Goal: Task Accomplishment & Management: Complete application form

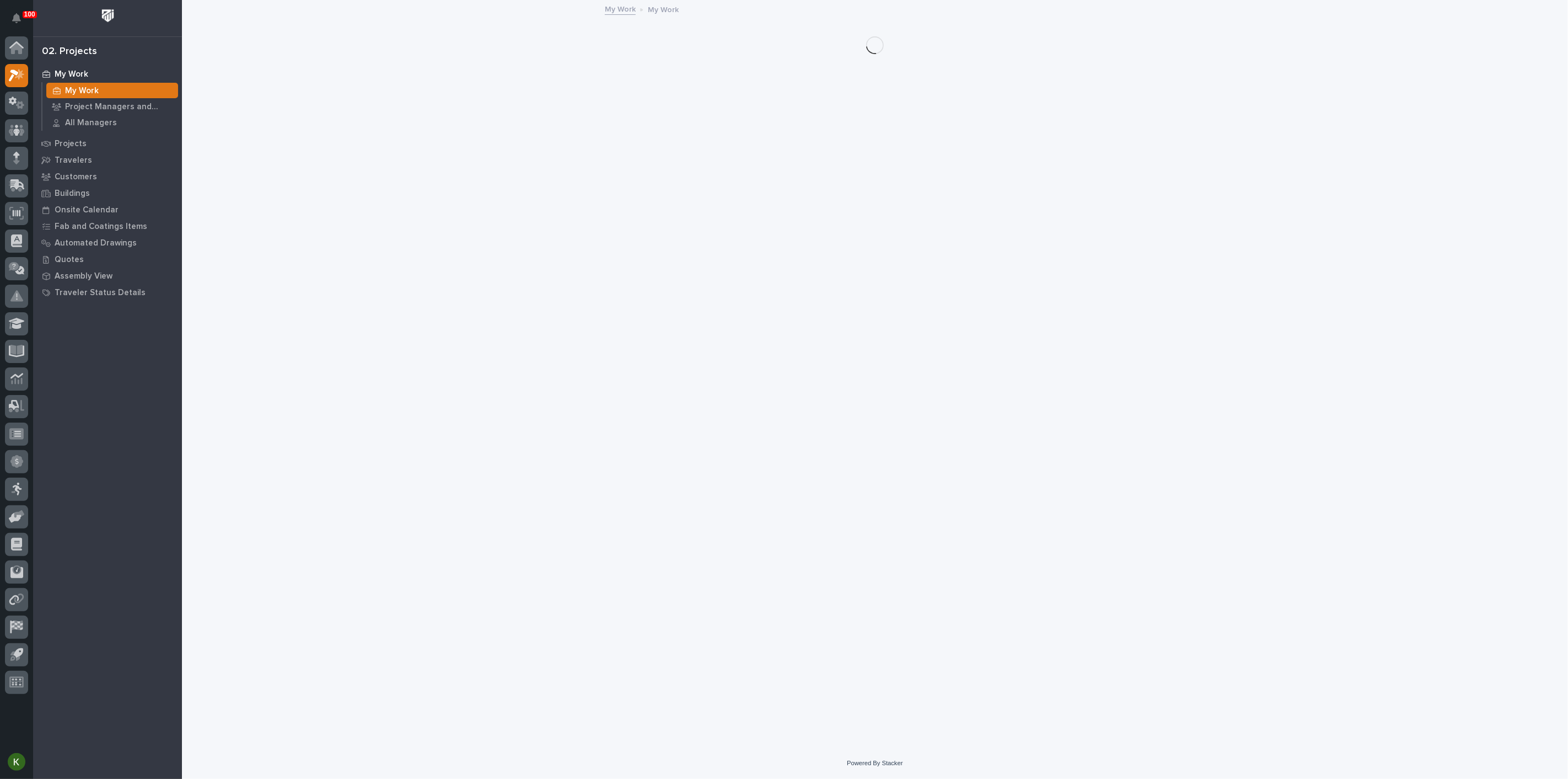
click at [72, 93] on p "My Work" at bounding box center [82, 91] width 33 height 10
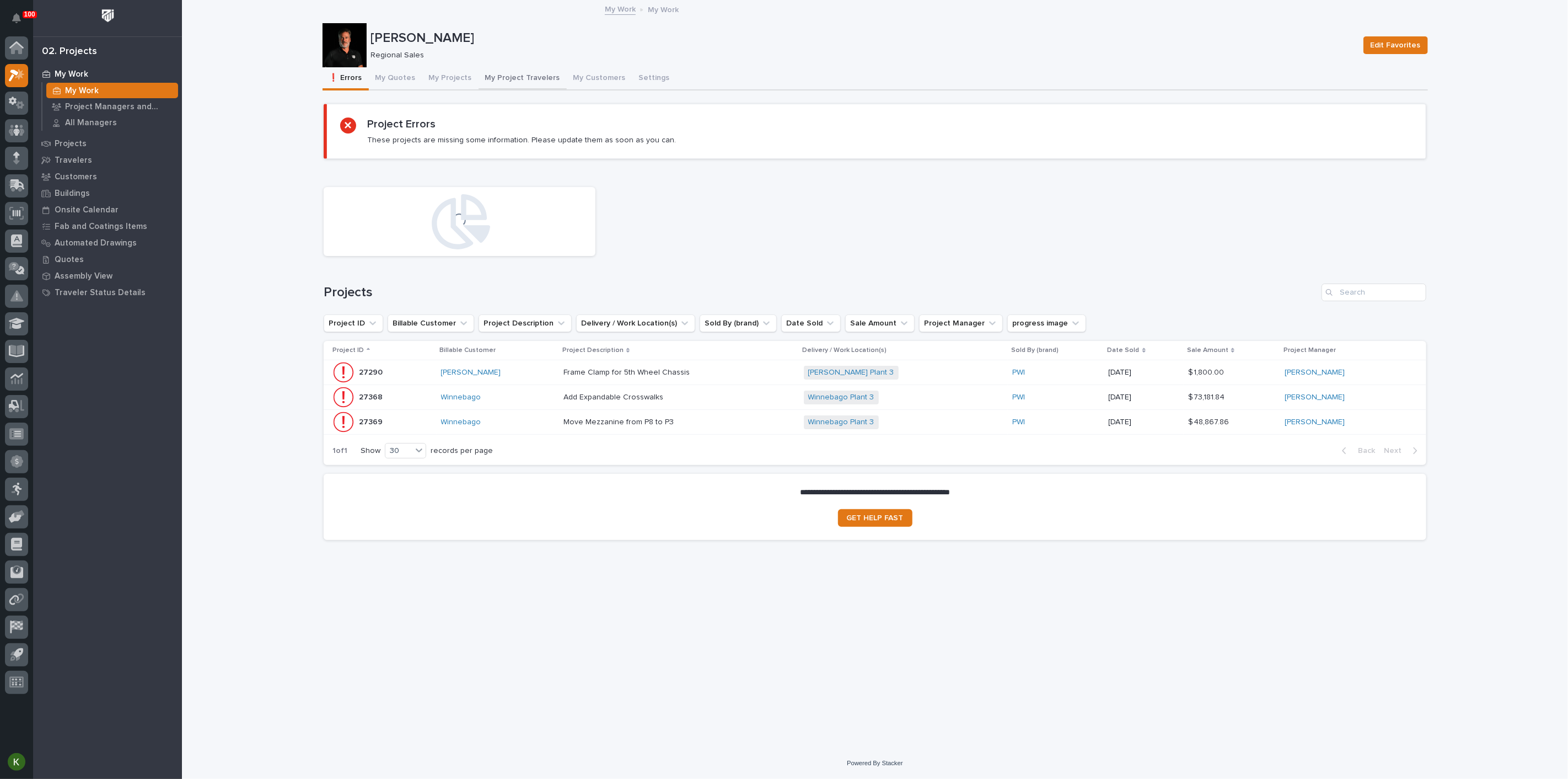
click at [567, 87] on button "My Project Travelers" at bounding box center [522, 79] width 88 height 23
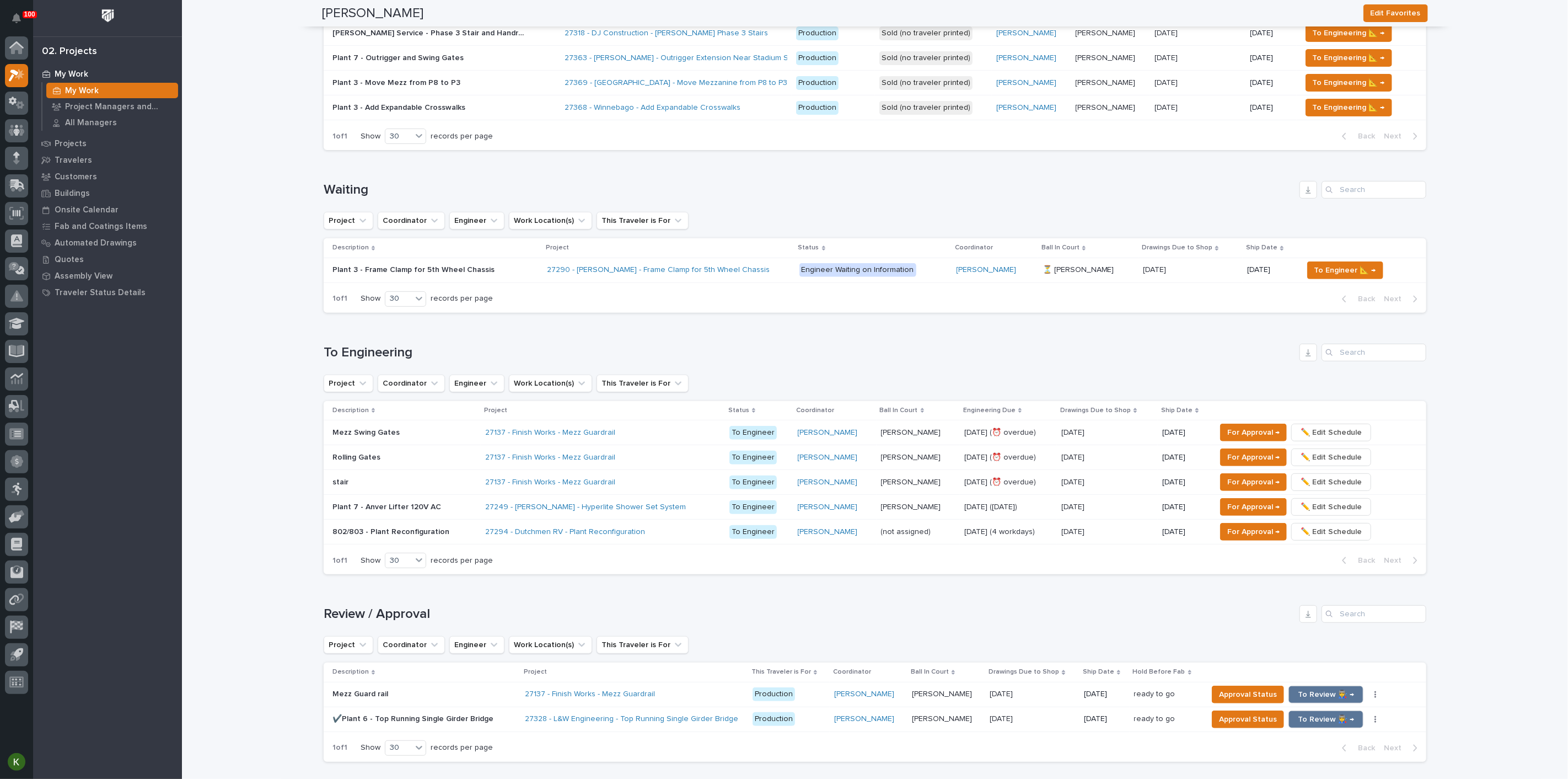
scroll to position [245, 0]
click at [1357, 360] on input "Search" at bounding box center [1374, 351] width 105 height 18
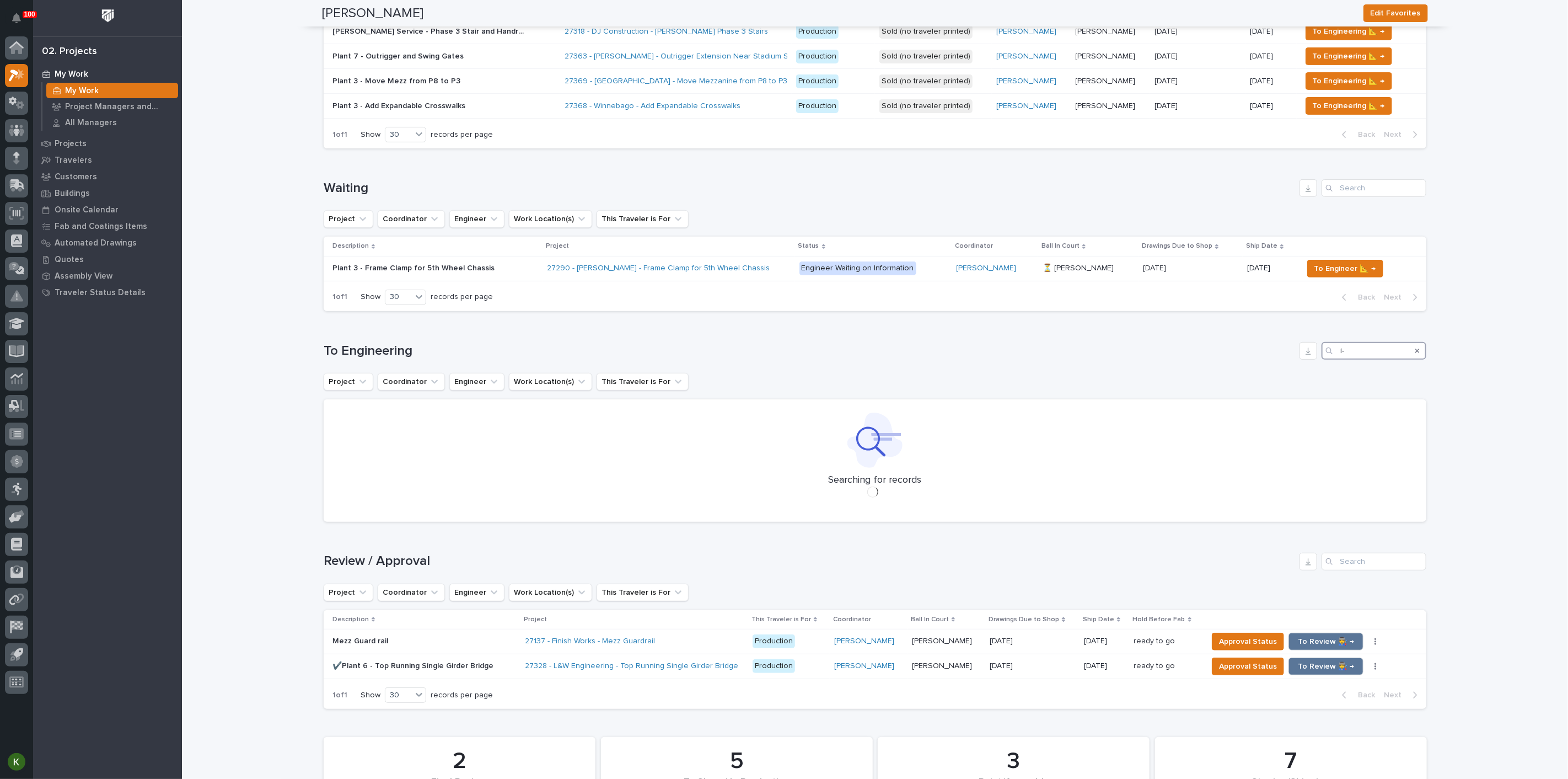
type input "i"
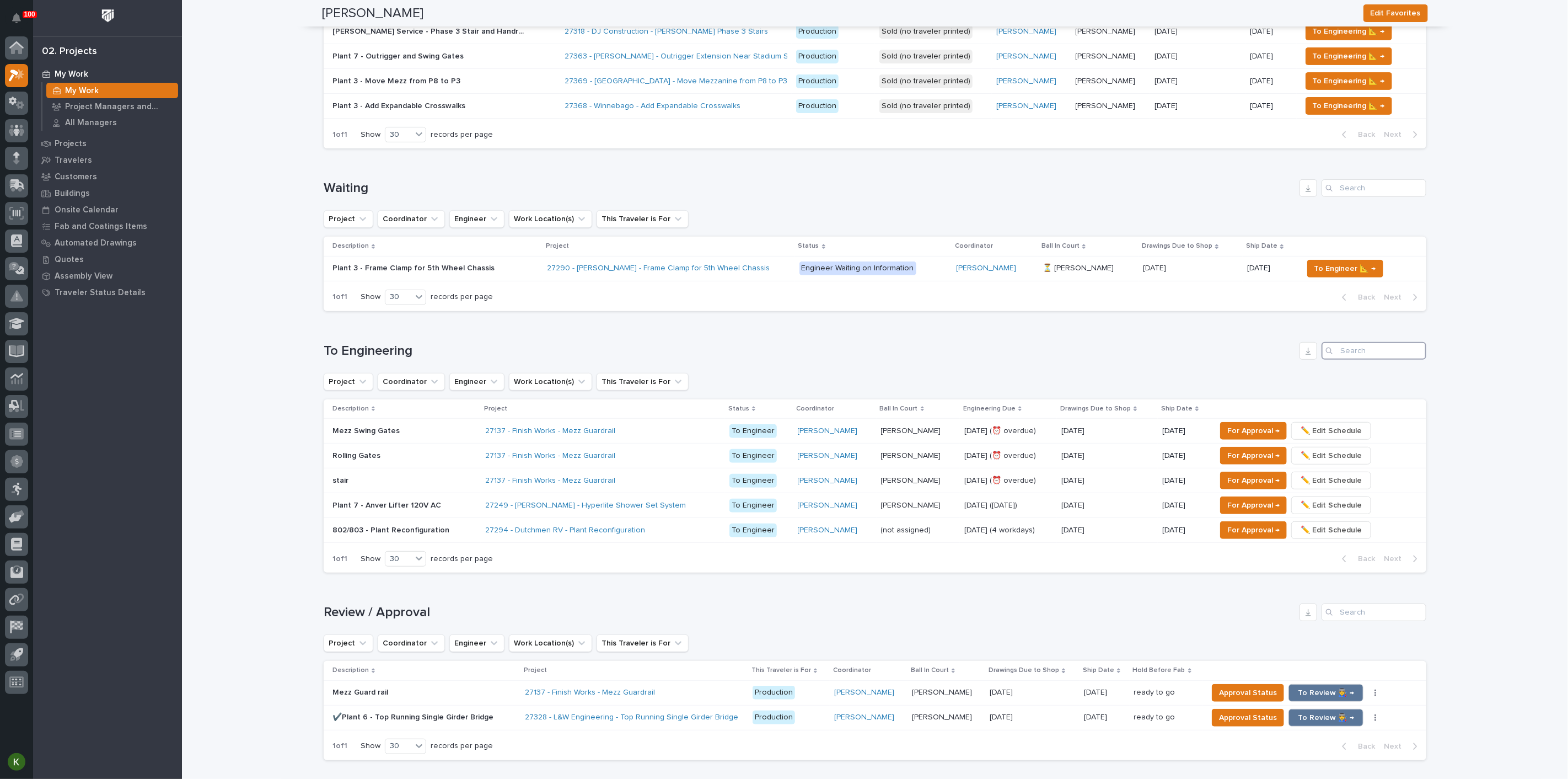
scroll to position [429, 0]
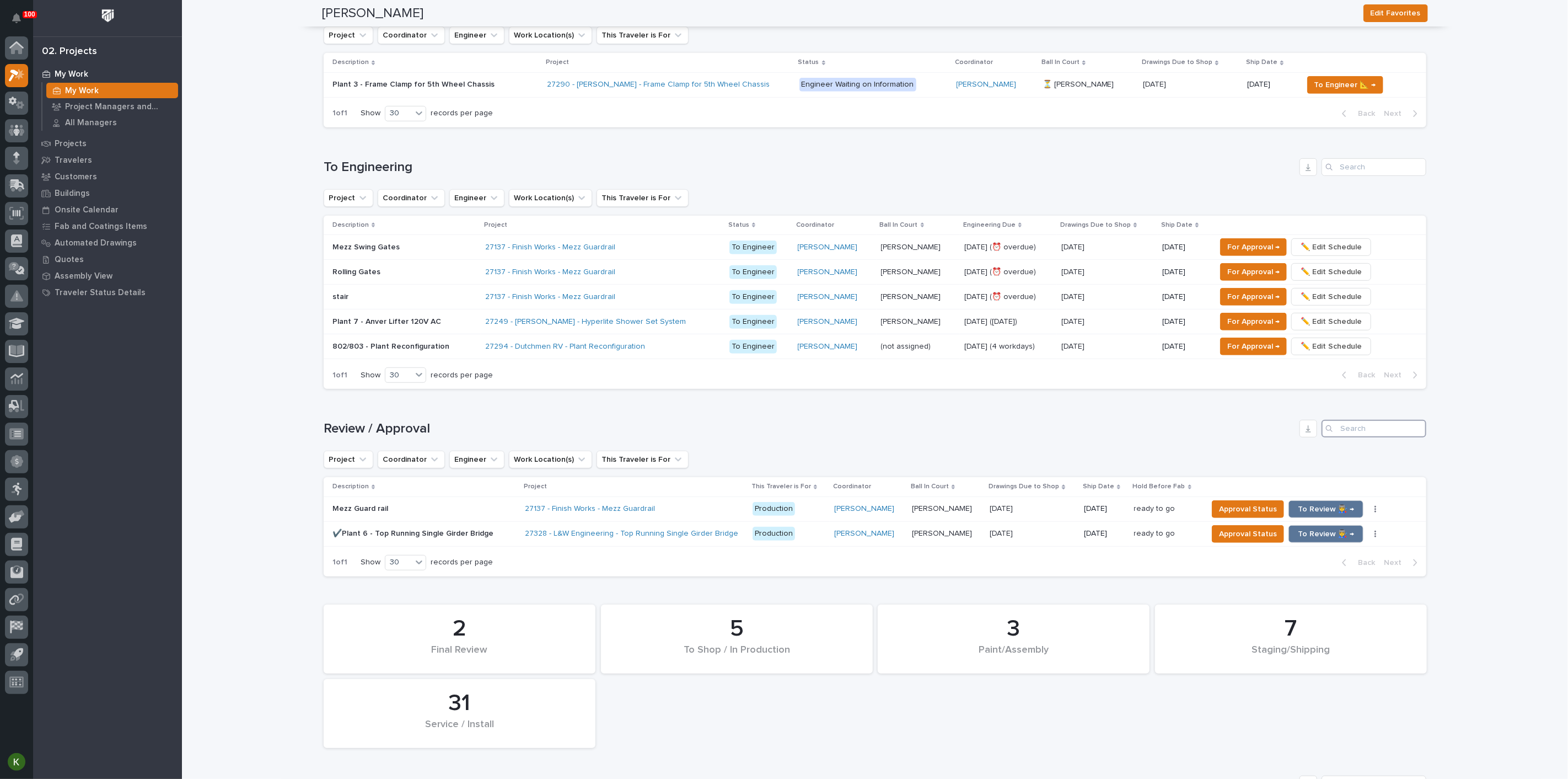
click at [1358, 437] on input "Search" at bounding box center [1374, 428] width 105 height 18
type input "i"
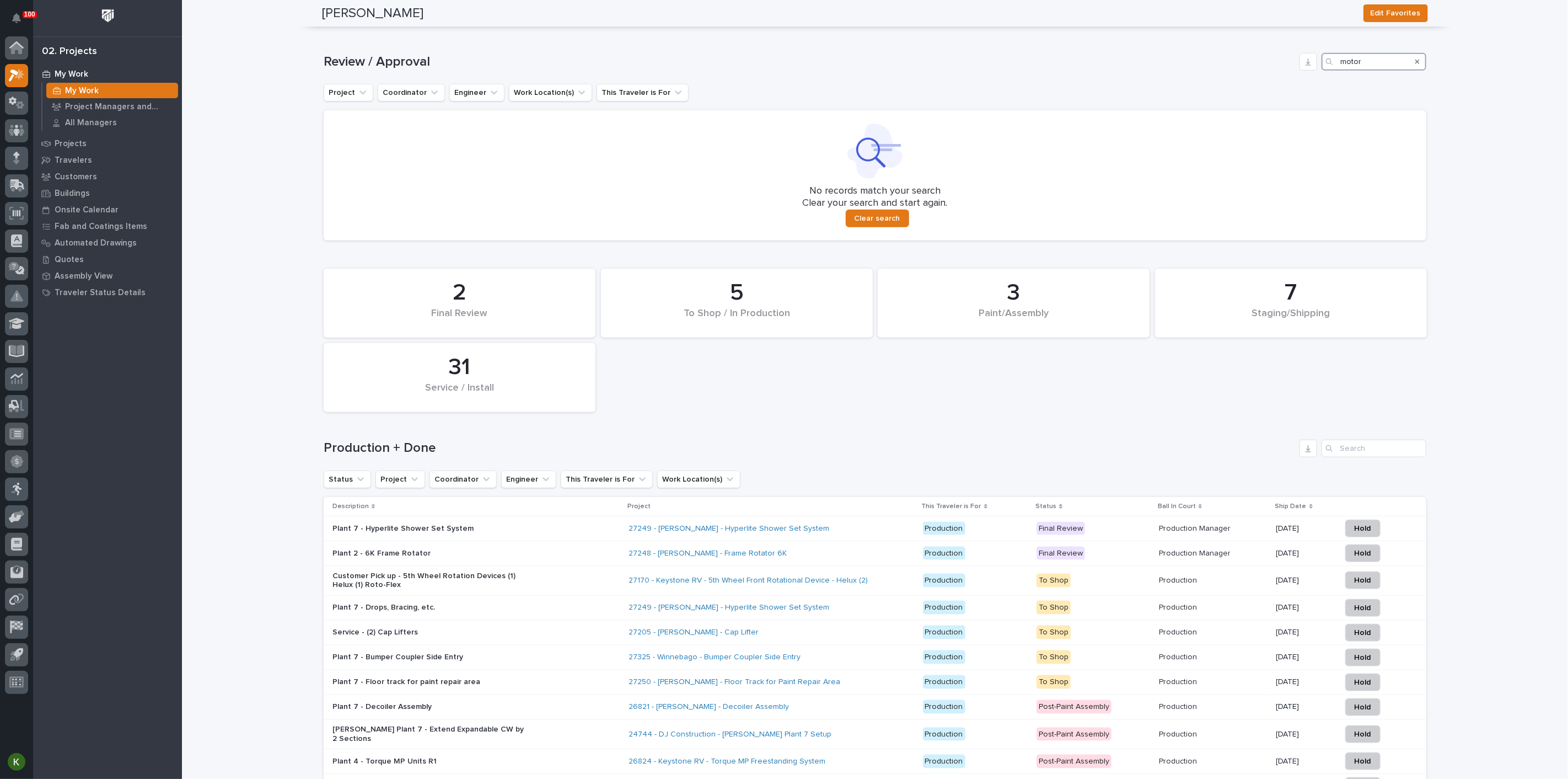
scroll to position [797, 0]
type input "motor"
click at [361, 97] on icon "Project" at bounding box center [363, 91] width 11 height 11
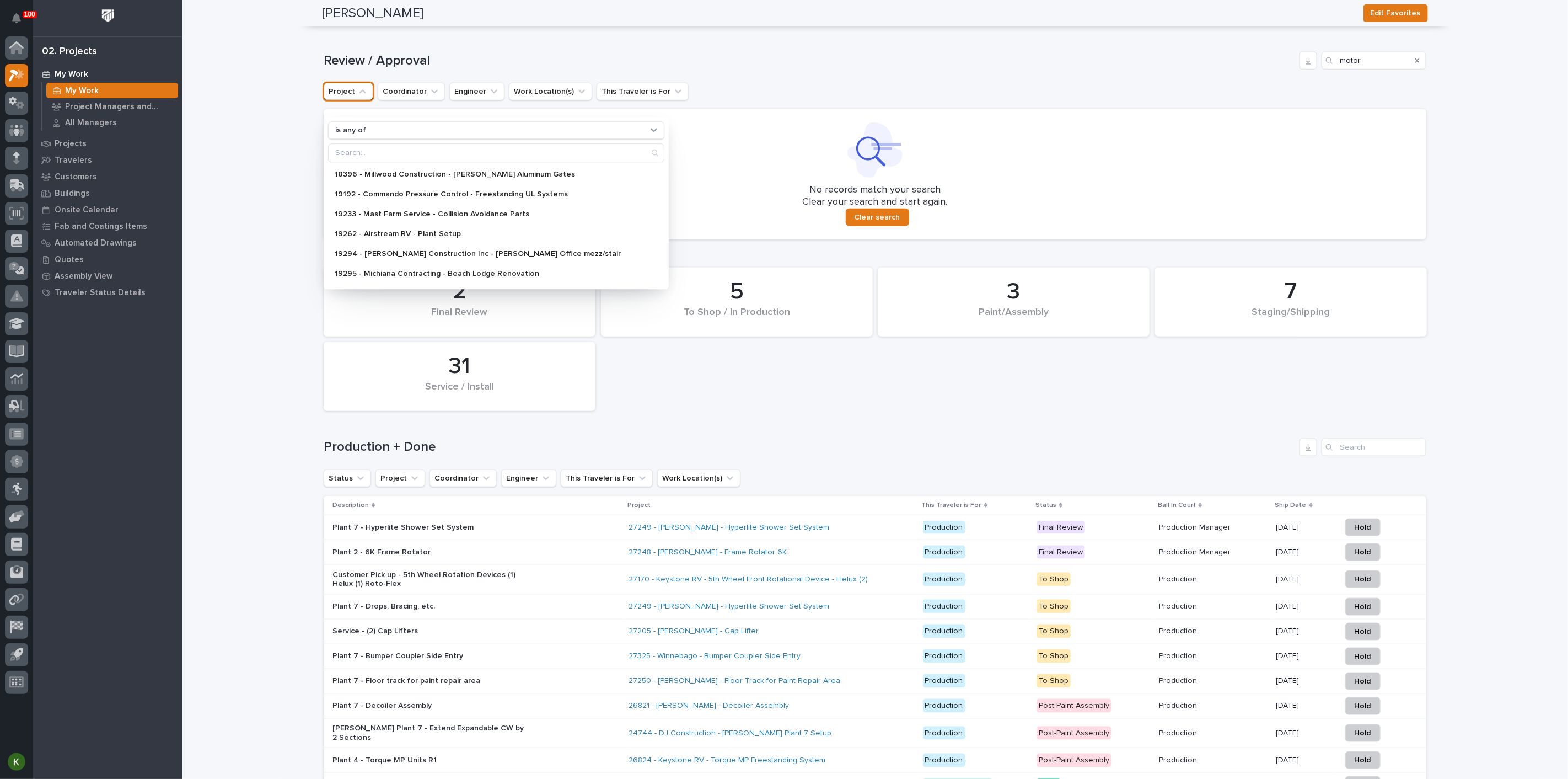
click at [361, 97] on icon "Project" at bounding box center [363, 91] width 11 height 11
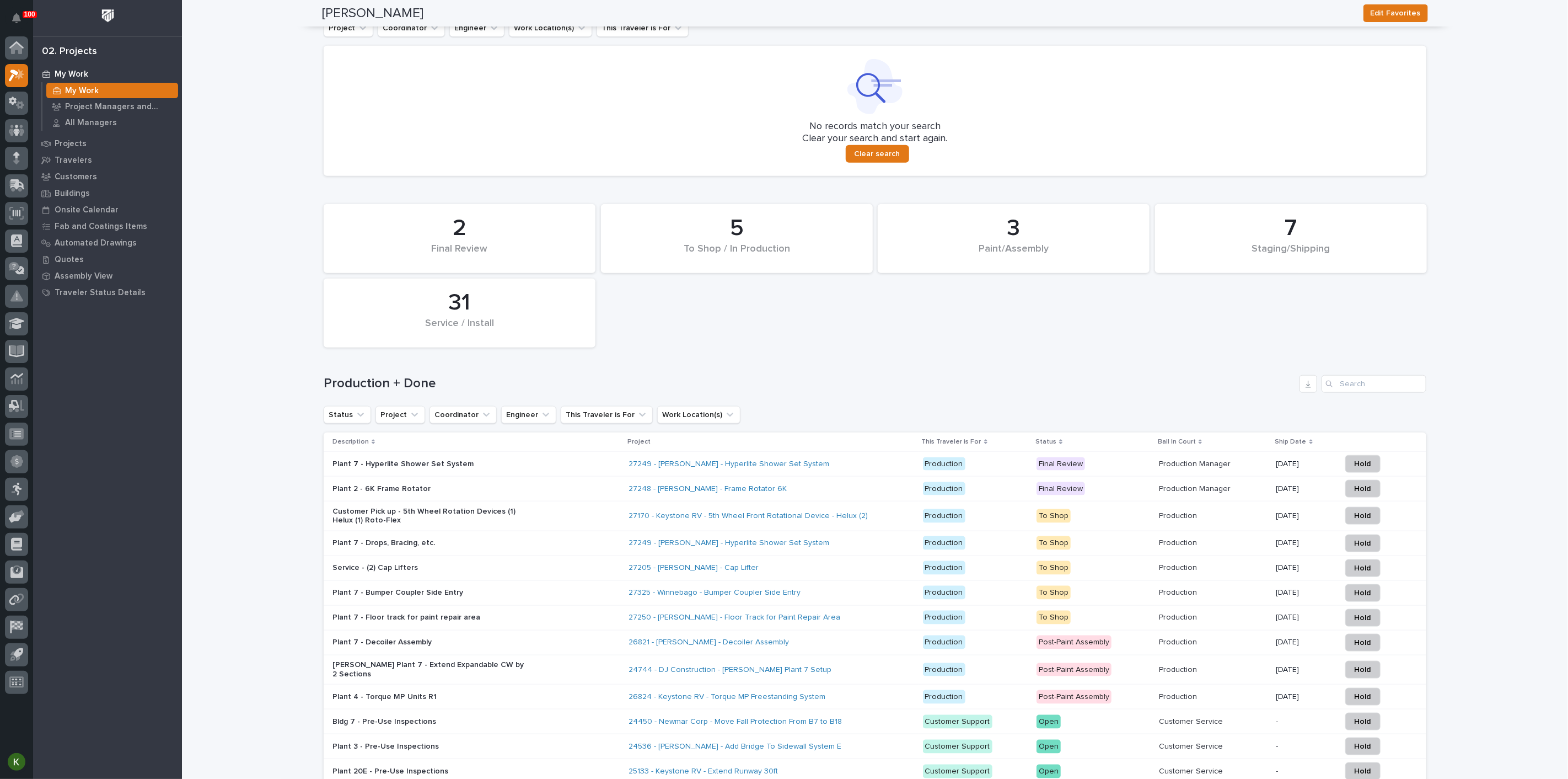
scroll to position [919, 0]
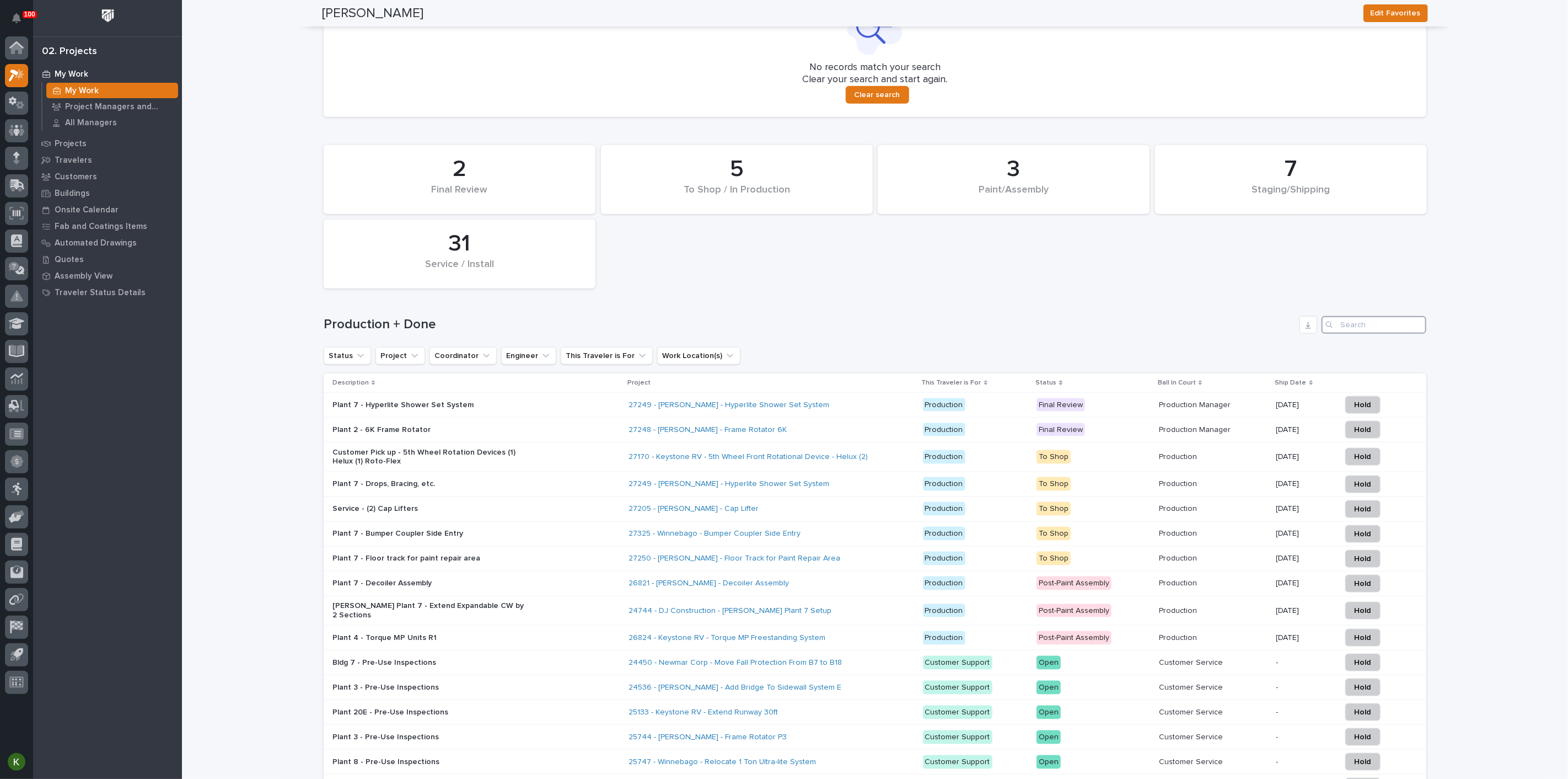
click at [1348, 334] on input "Search" at bounding box center [1374, 325] width 105 height 18
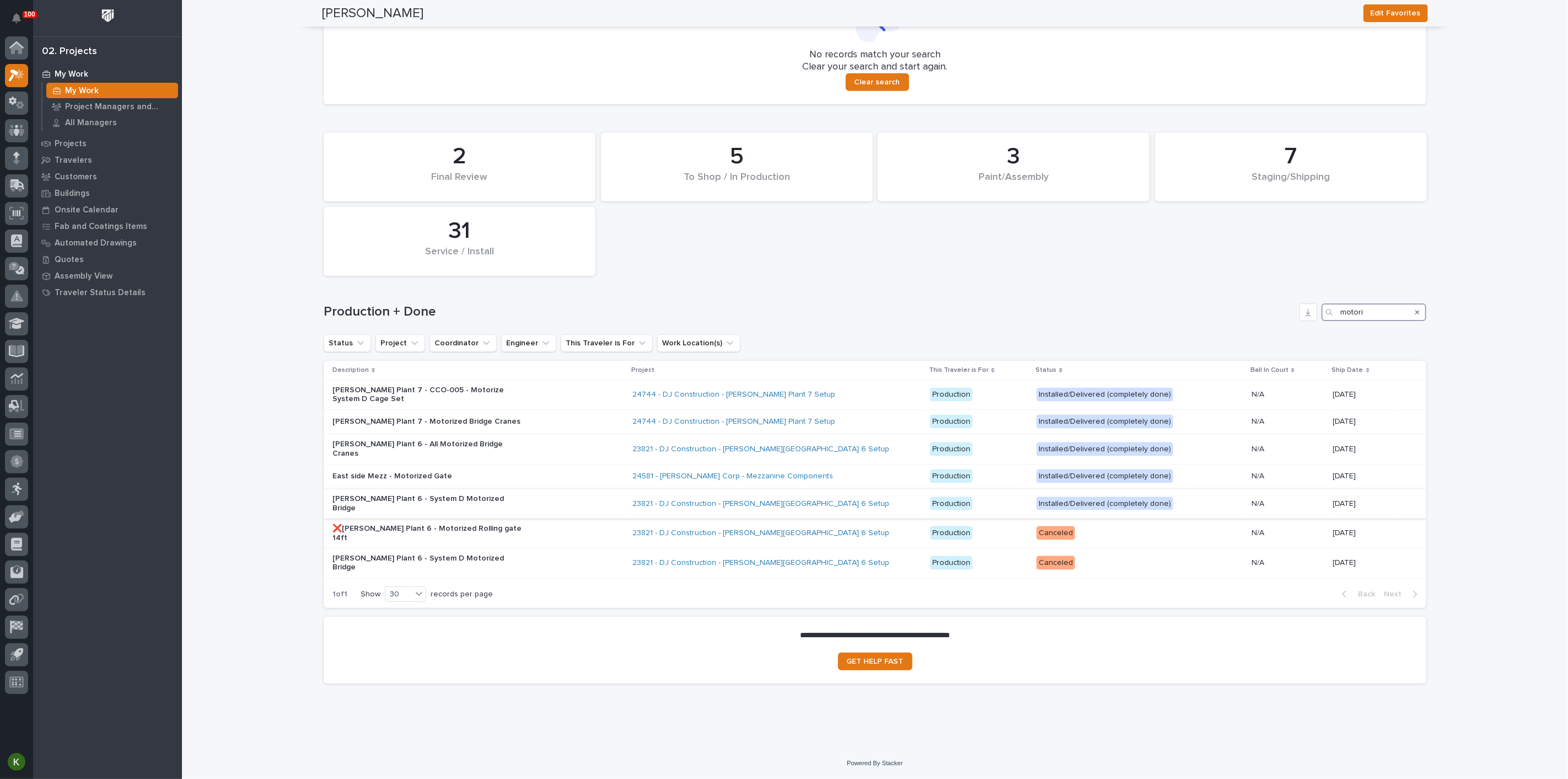
scroll to position [1124, 0]
type input "motori"
click at [577, 409] on div "[PERSON_NAME] Plant 7 - CCO-005 - Motorize System D Cage Set" at bounding box center [478, 395] width 291 height 27
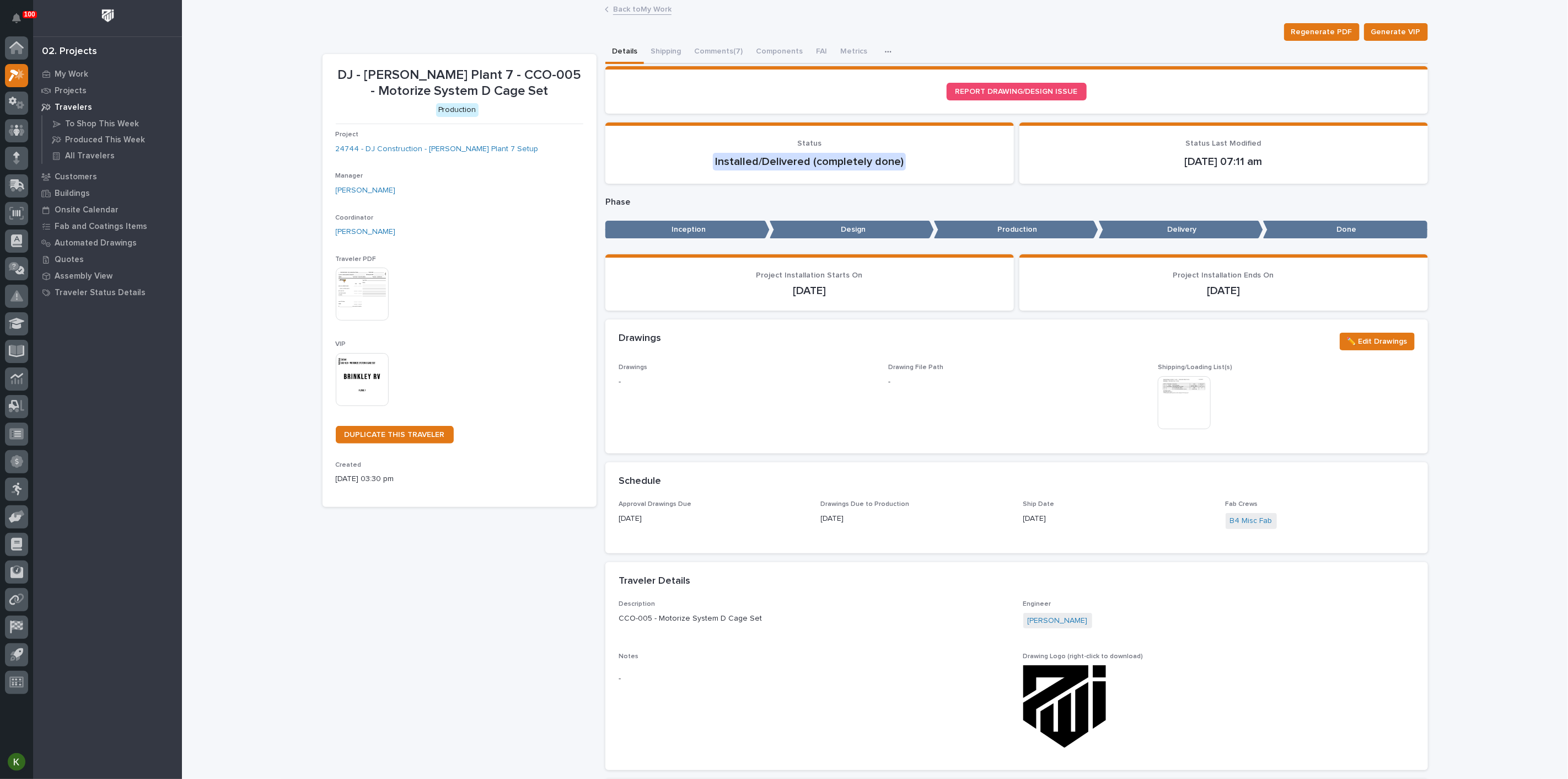
click at [892, 55] on icon "button" at bounding box center [888, 52] width 7 height 8
click at [874, 59] on button "Metrics" at bounding box center [854, 52] width 40 height 23
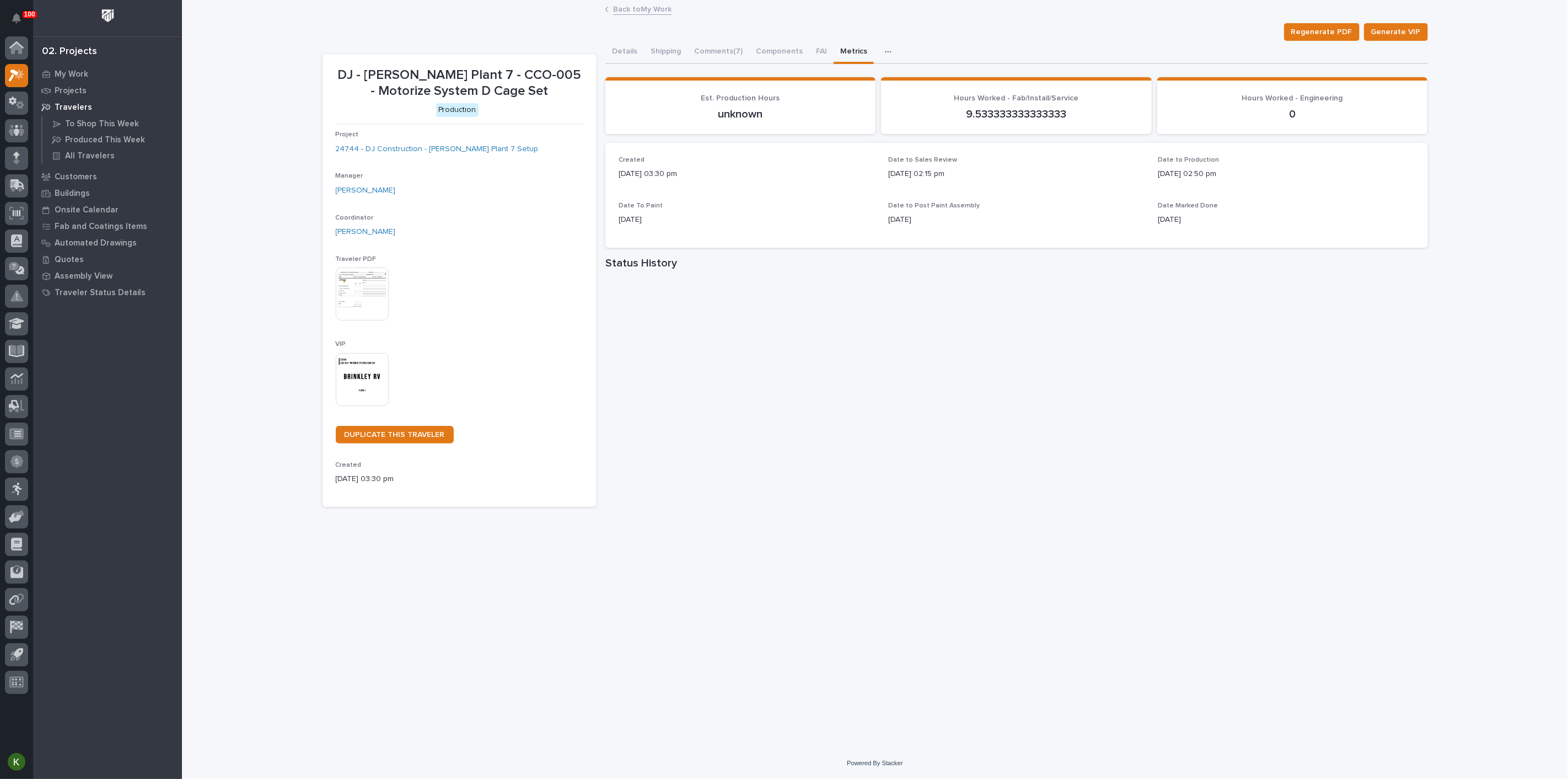
click at [892, 55] on icon "button" at bounding box center [888, 52] width 7 height 8
click at [929, 91] on span "Schedule" at bounding box center [914, 86] width 33 height 10
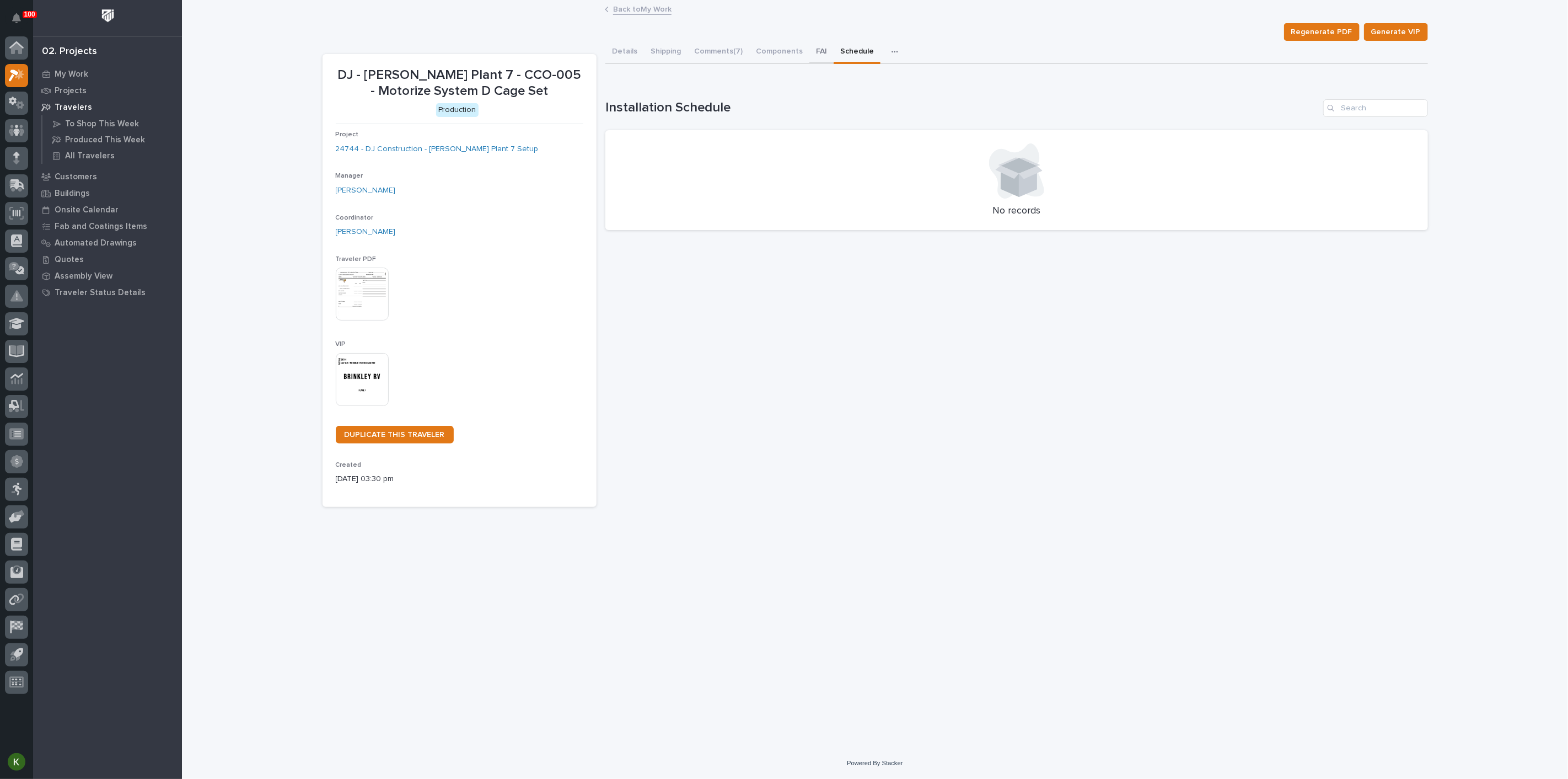
click at [834, 62] on button "FAI" at bounding box center [822, 52] width 24 height 23
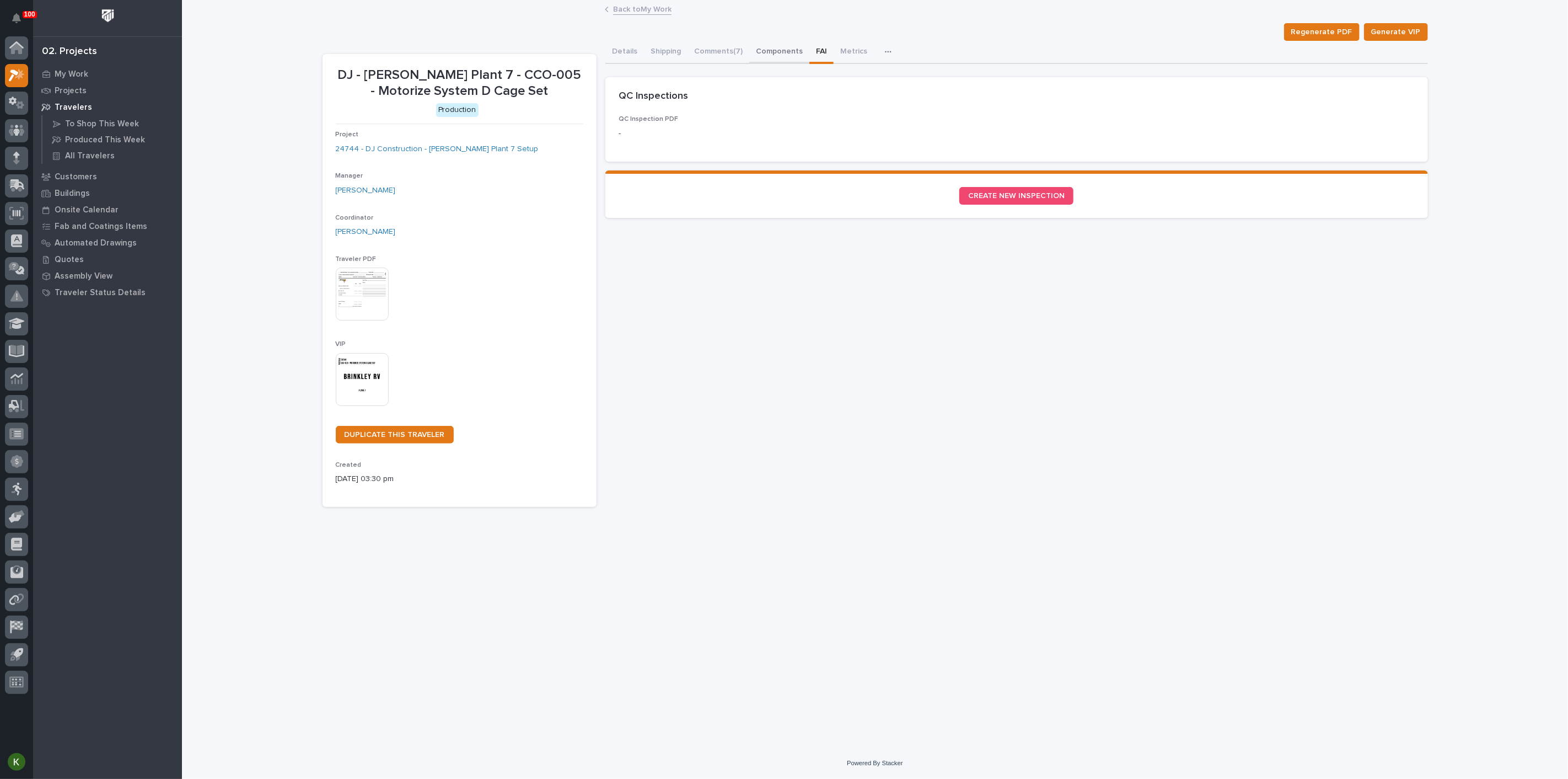
click at [810, 62] on button "Components" at bounding box center [779, 52] width 60 height 23
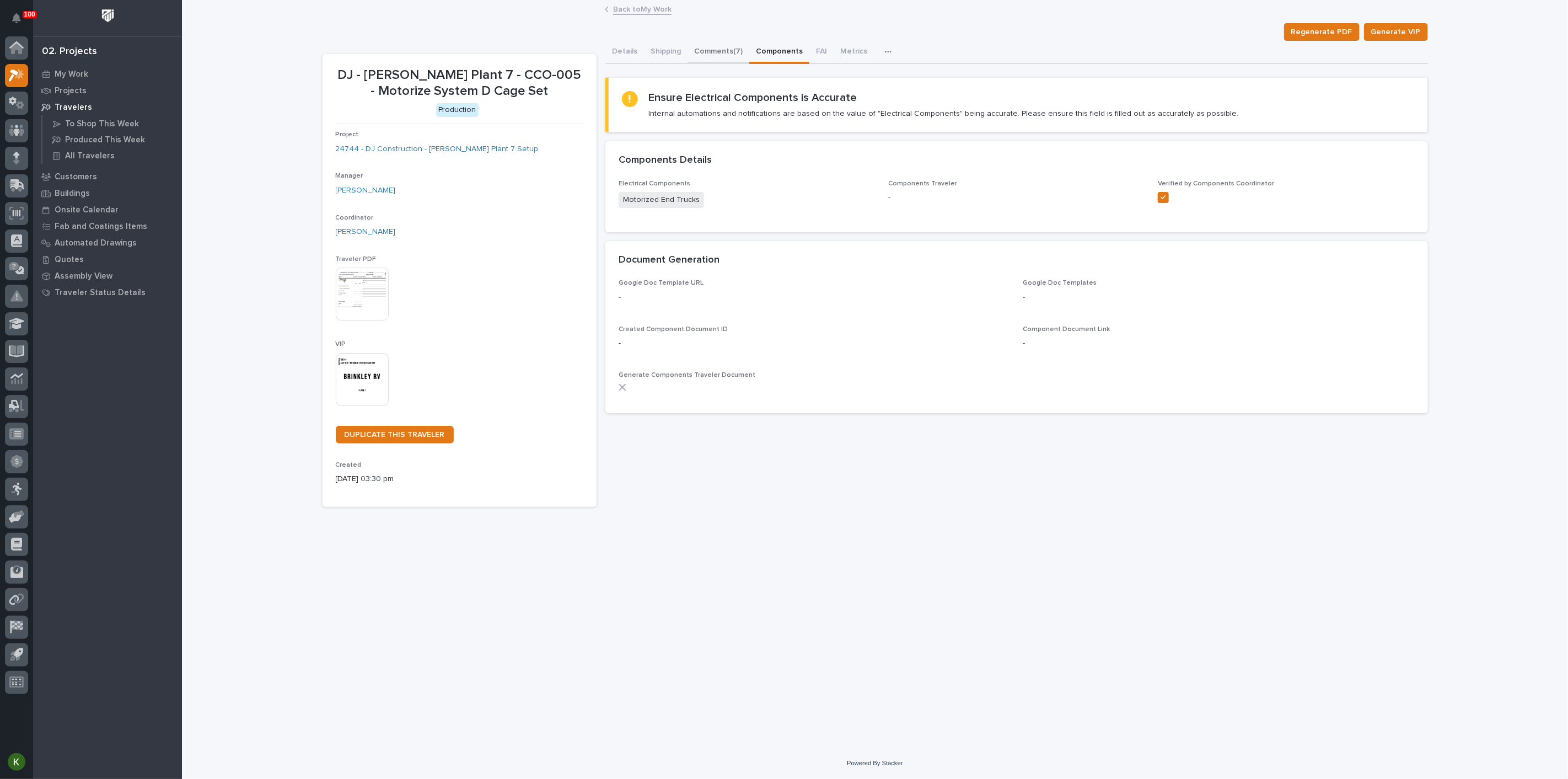
click at [749, 62] on button "Comments (7)" at bounding box center [718, 52] width 61 height 23
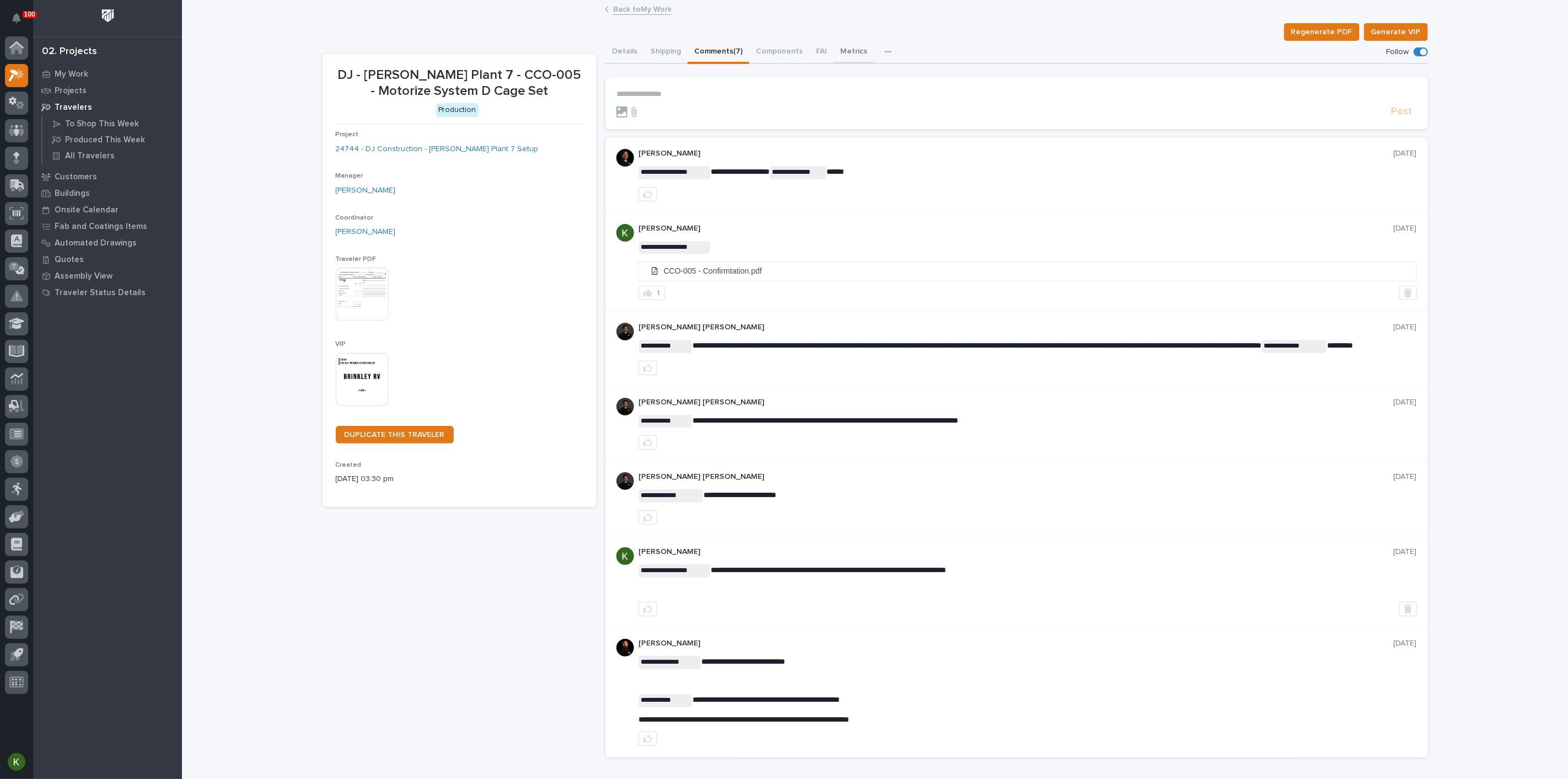
click at [874, 62] on button "Metrics" at bounding box center [854, 52] width 40 height 23
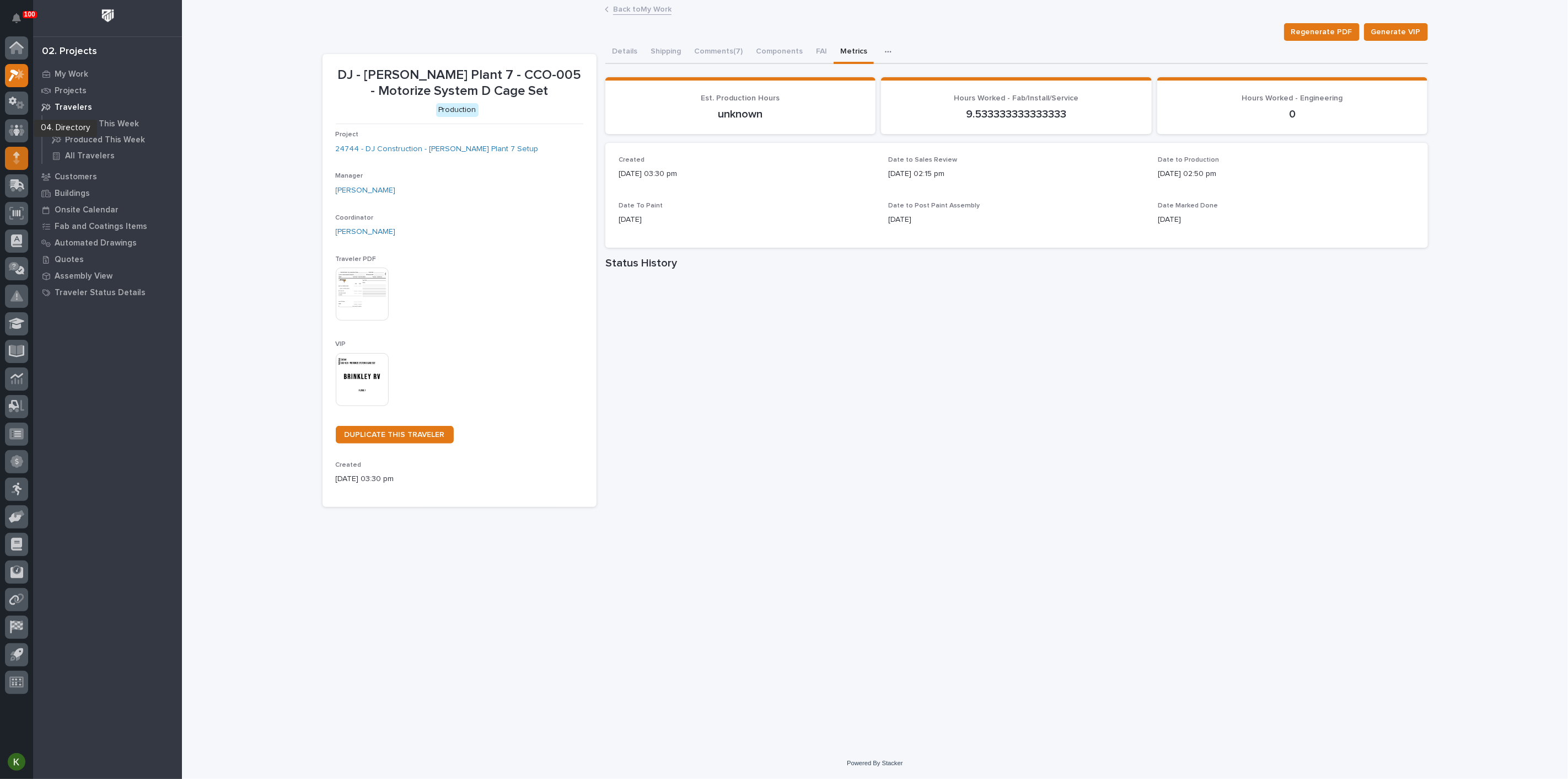
click at [16, 149] on div at bounding box center [16, 158] width 23 height 23
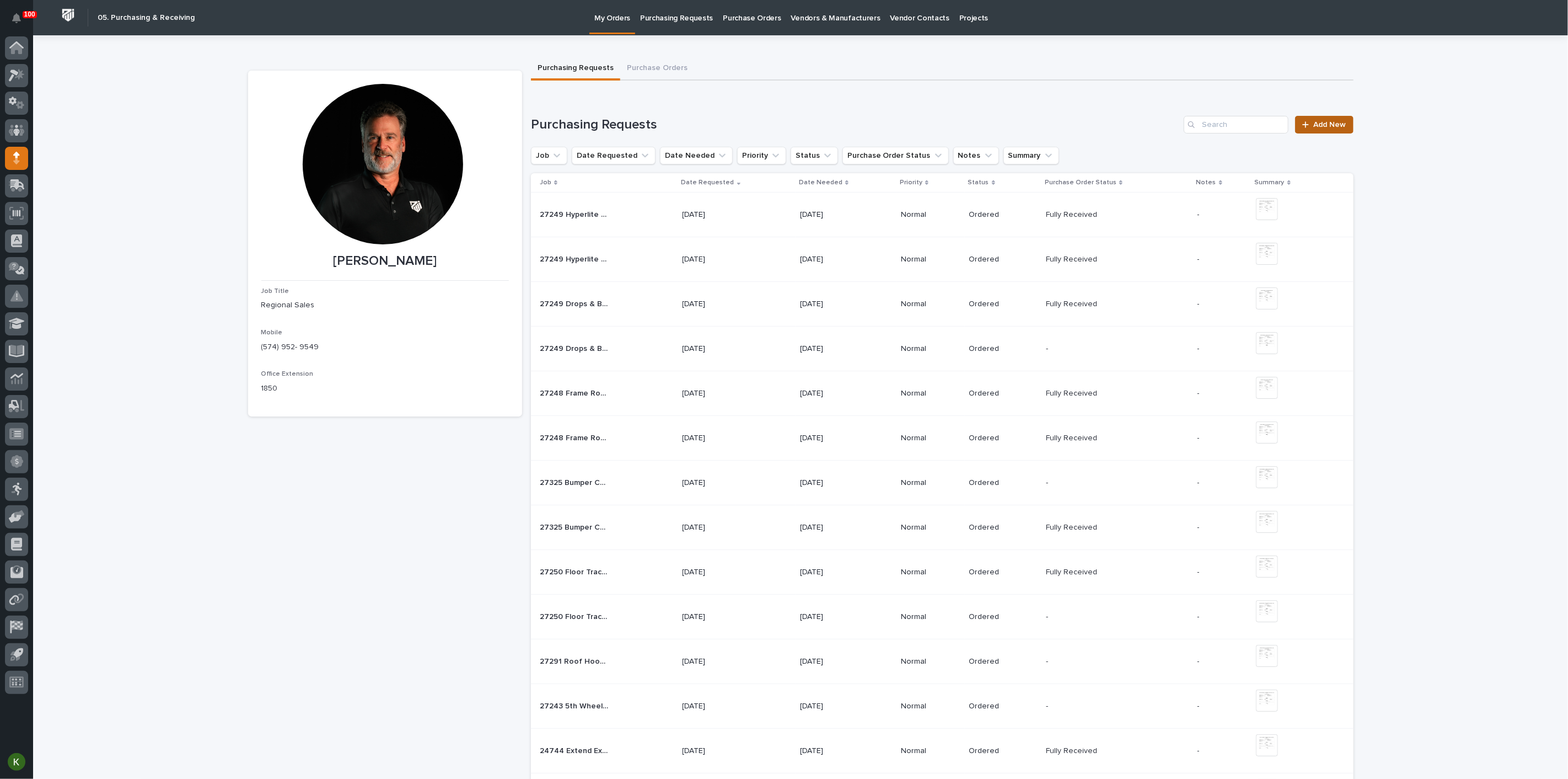
click at [1315, 129] on span "Add New" at bounding box center [1329, 124] width 32 height 8
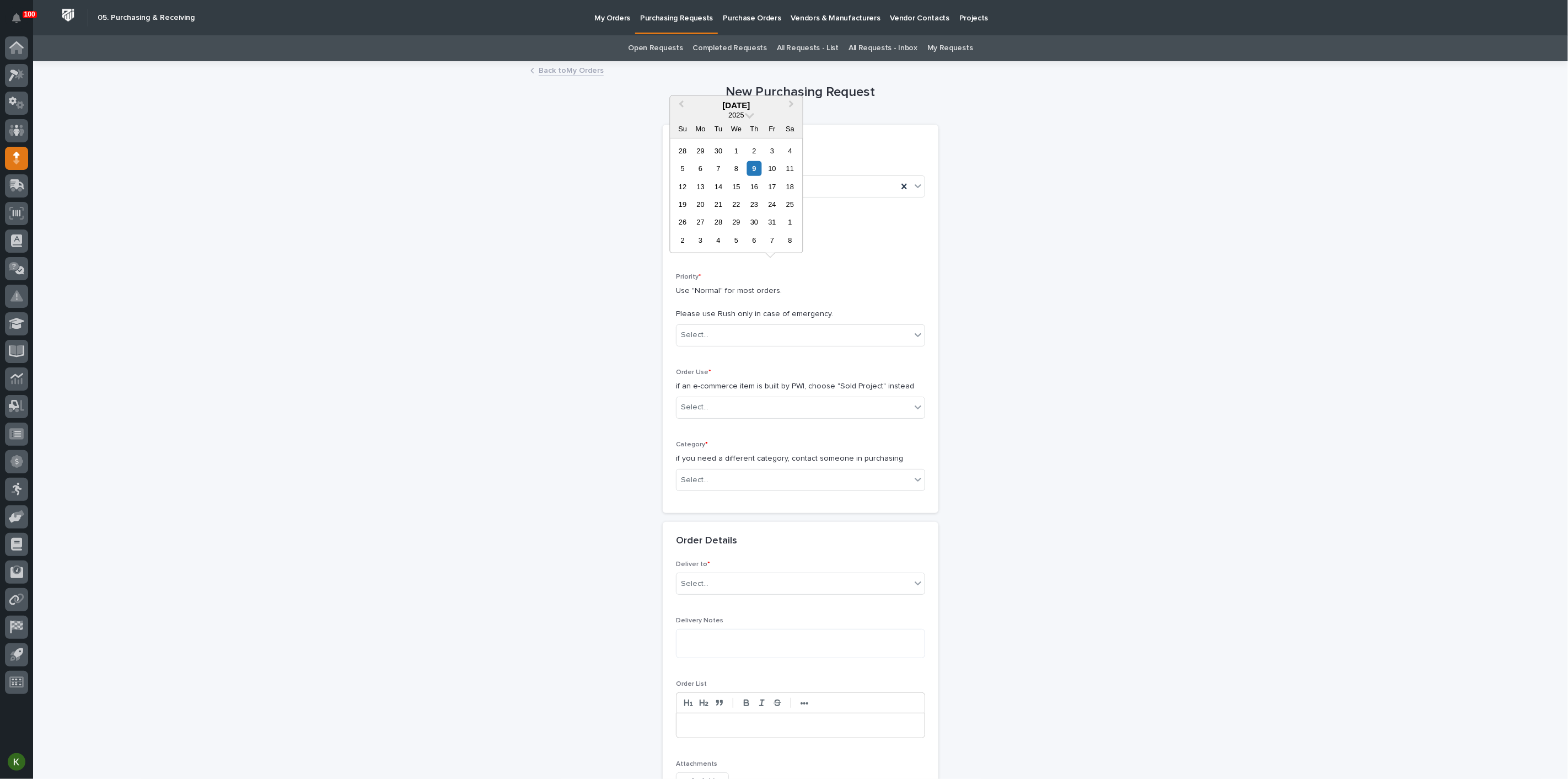
click at [707, 251] on input "text" at bounding box center [719, 241] width 87 height 19
click at [765, 161] on div "10" at bounding box center [772, 168] width 15 height 15
type input "**********"
click at [689, 341] on div "Select..." at bounding box center [695, 335] width 27 height 12
click at [697, 448] on div "Normal" at bounding box center [796, 451] width 242 height 19
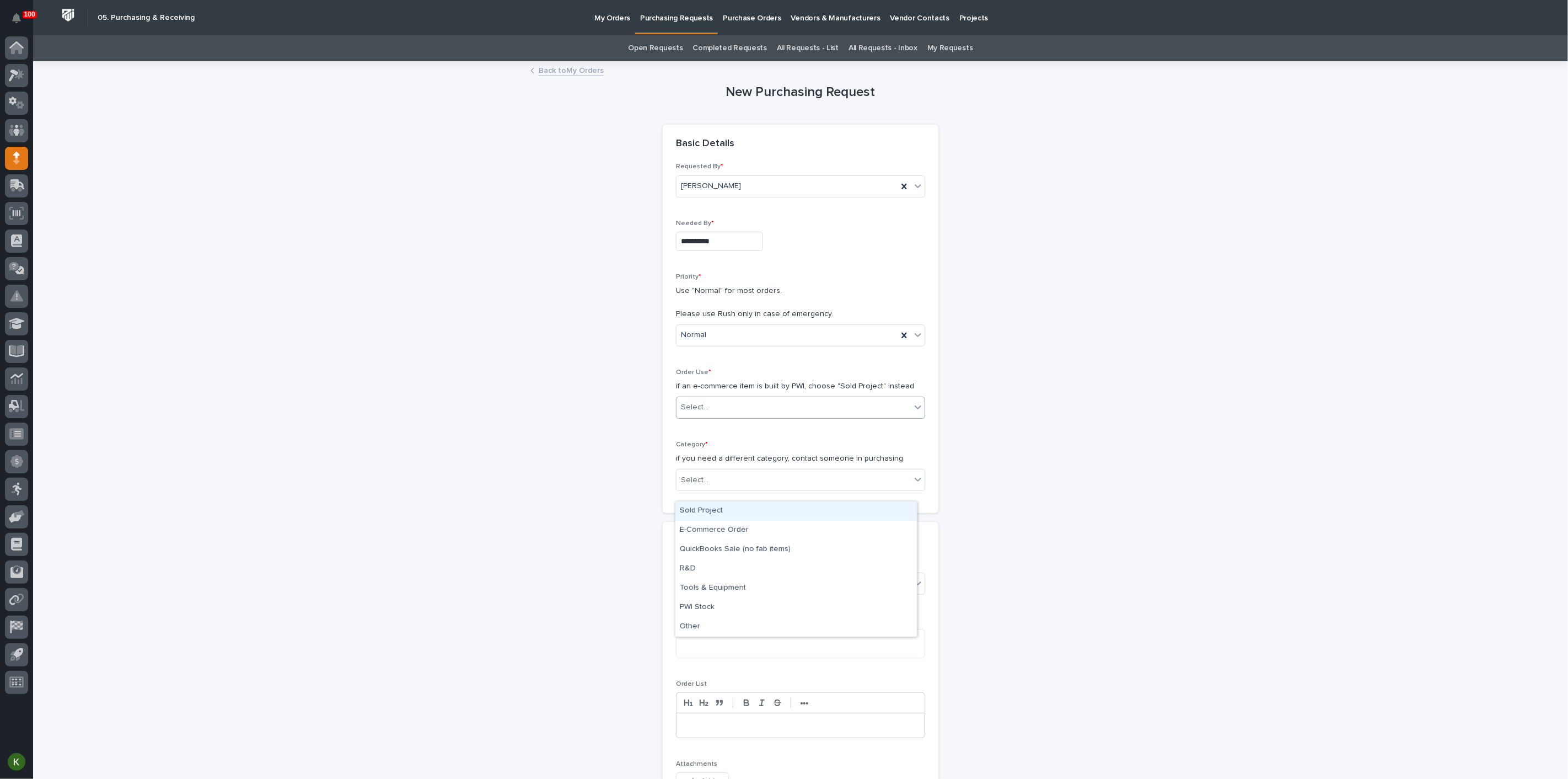
click at [703, 413] on div "Select..." at bounding box center [695, 407] width 27 height 12
click at [704, 512] on div "Sold Project" at bounding box center [796, 511] width 242 height 19
click at [712, 489] on div "Select..." at bounding box center [793, 481] width 234 height 18
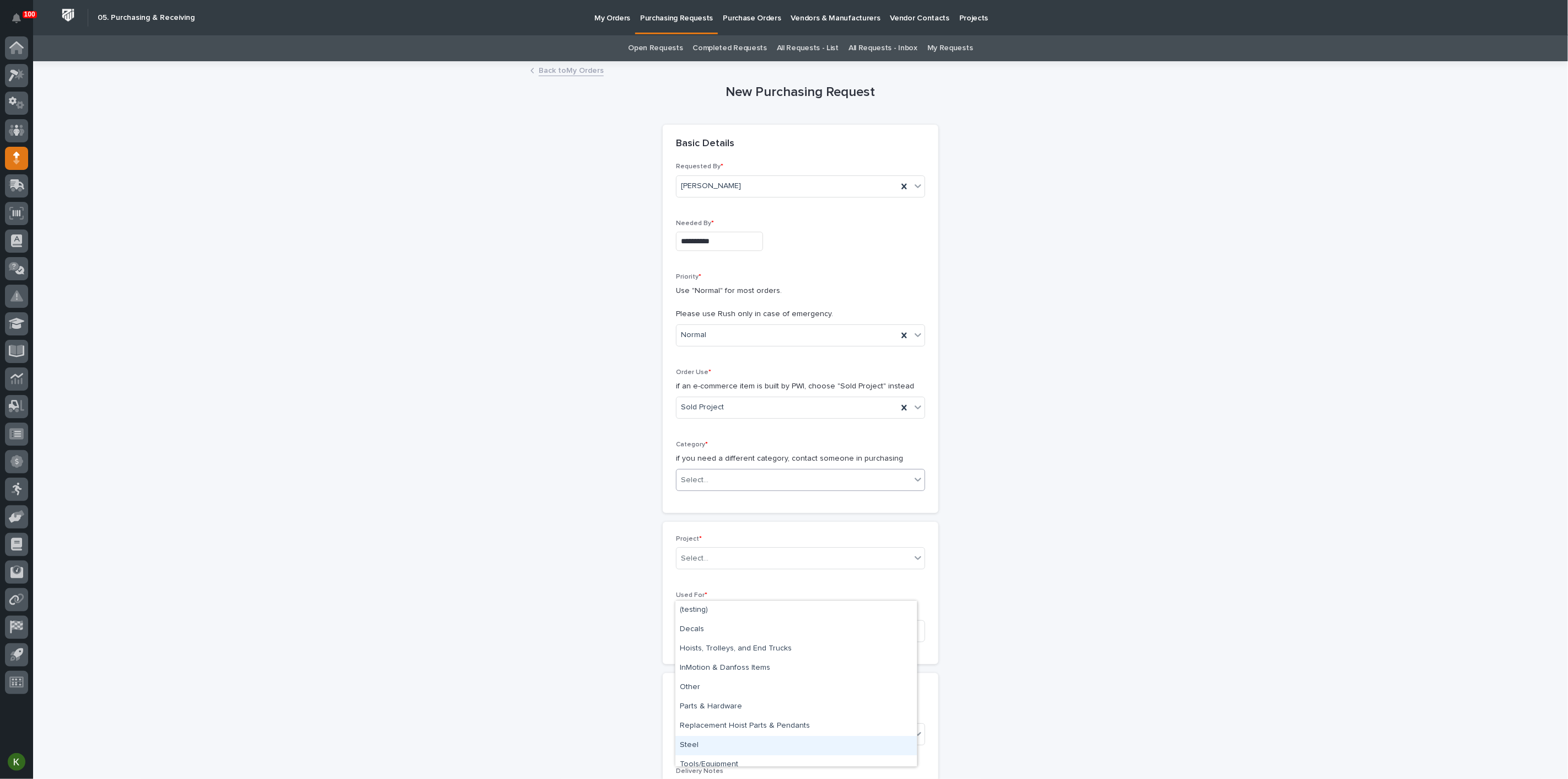
click at [723, 741] on div "Steel" at bounding box center [796, 746] width 242 height 19
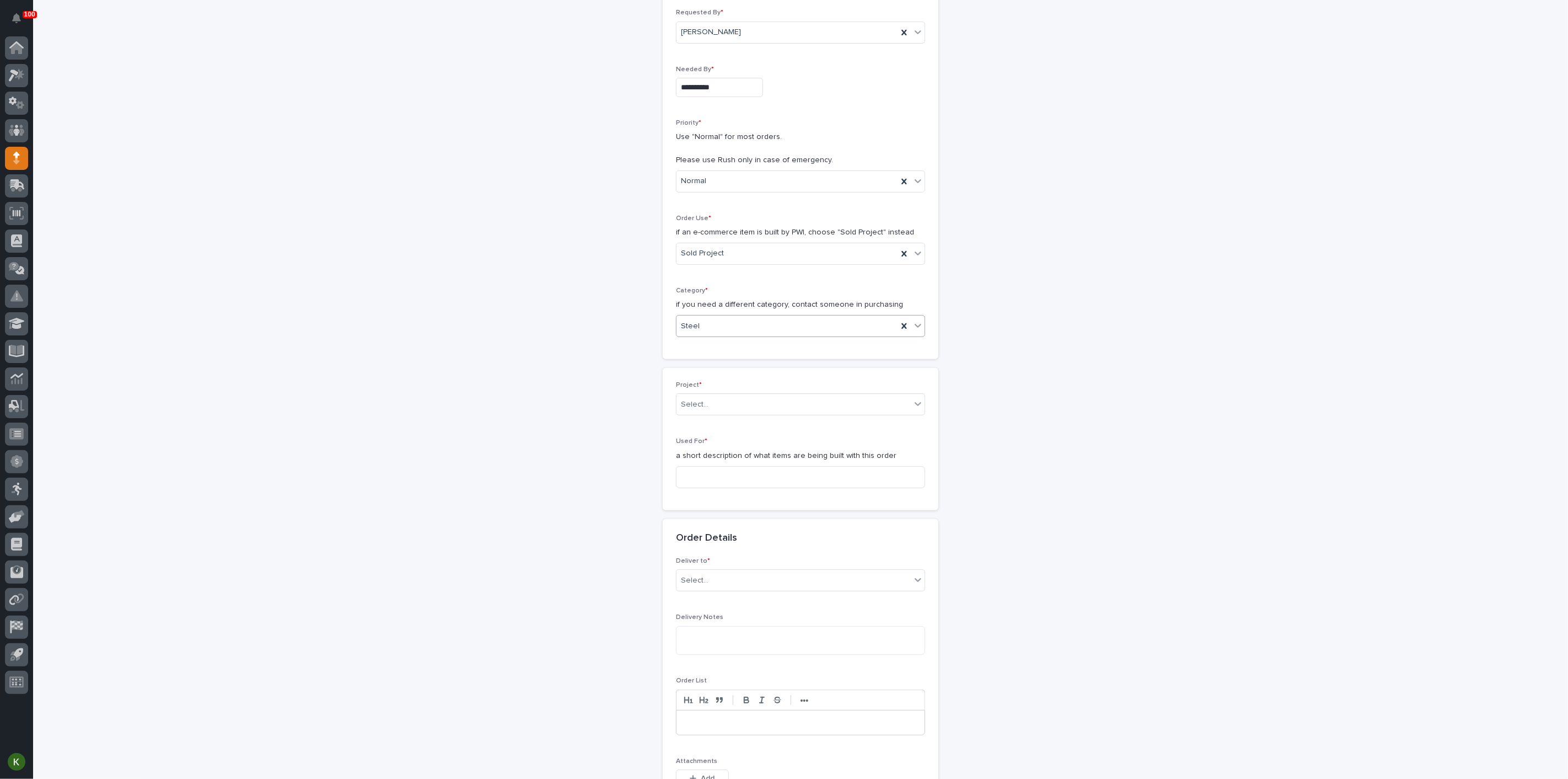
scroll to position [184, 0]
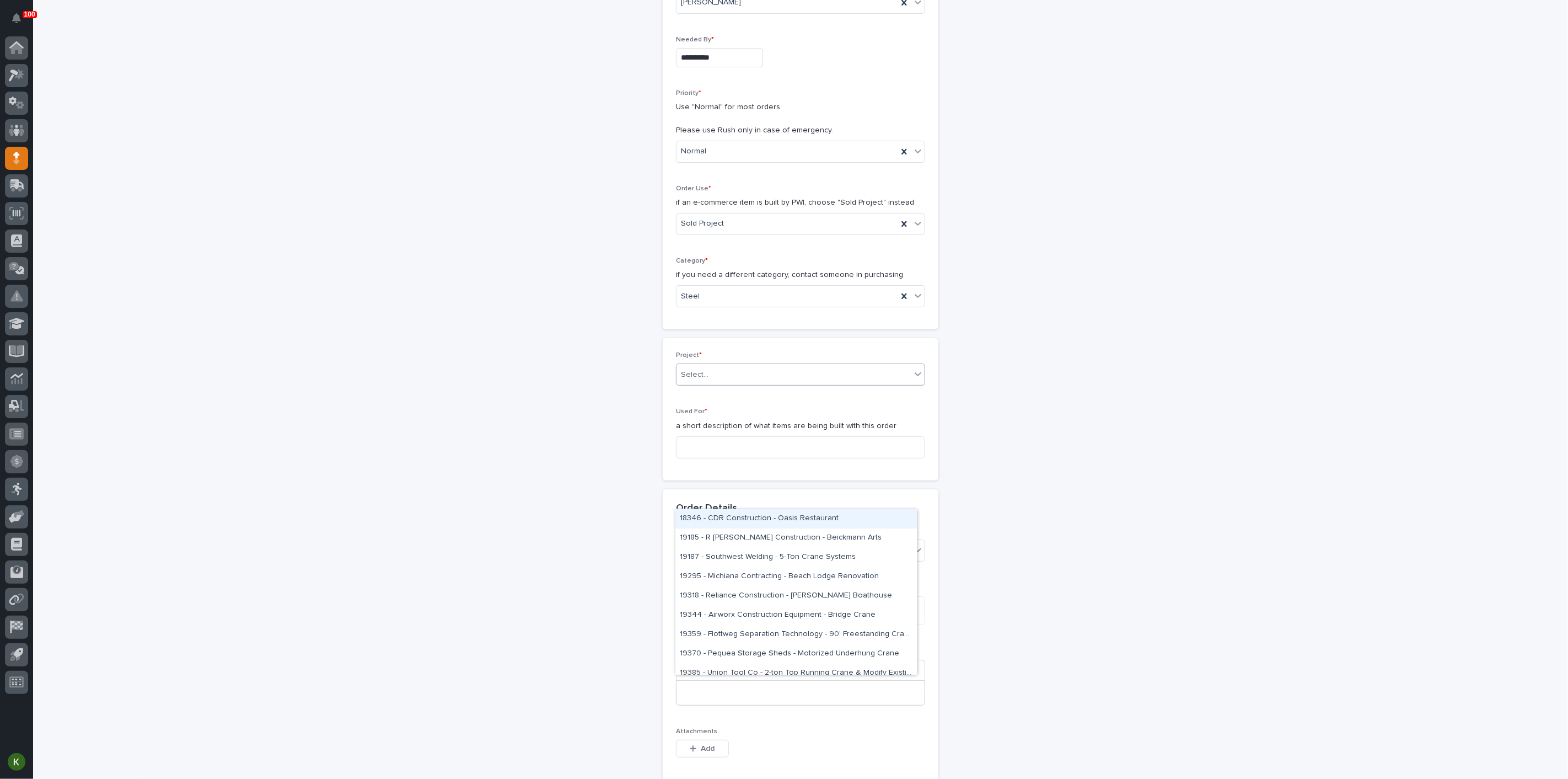
click at [750, 384] on div "Select..." at bounding box center [793, 375] width 234 height 18
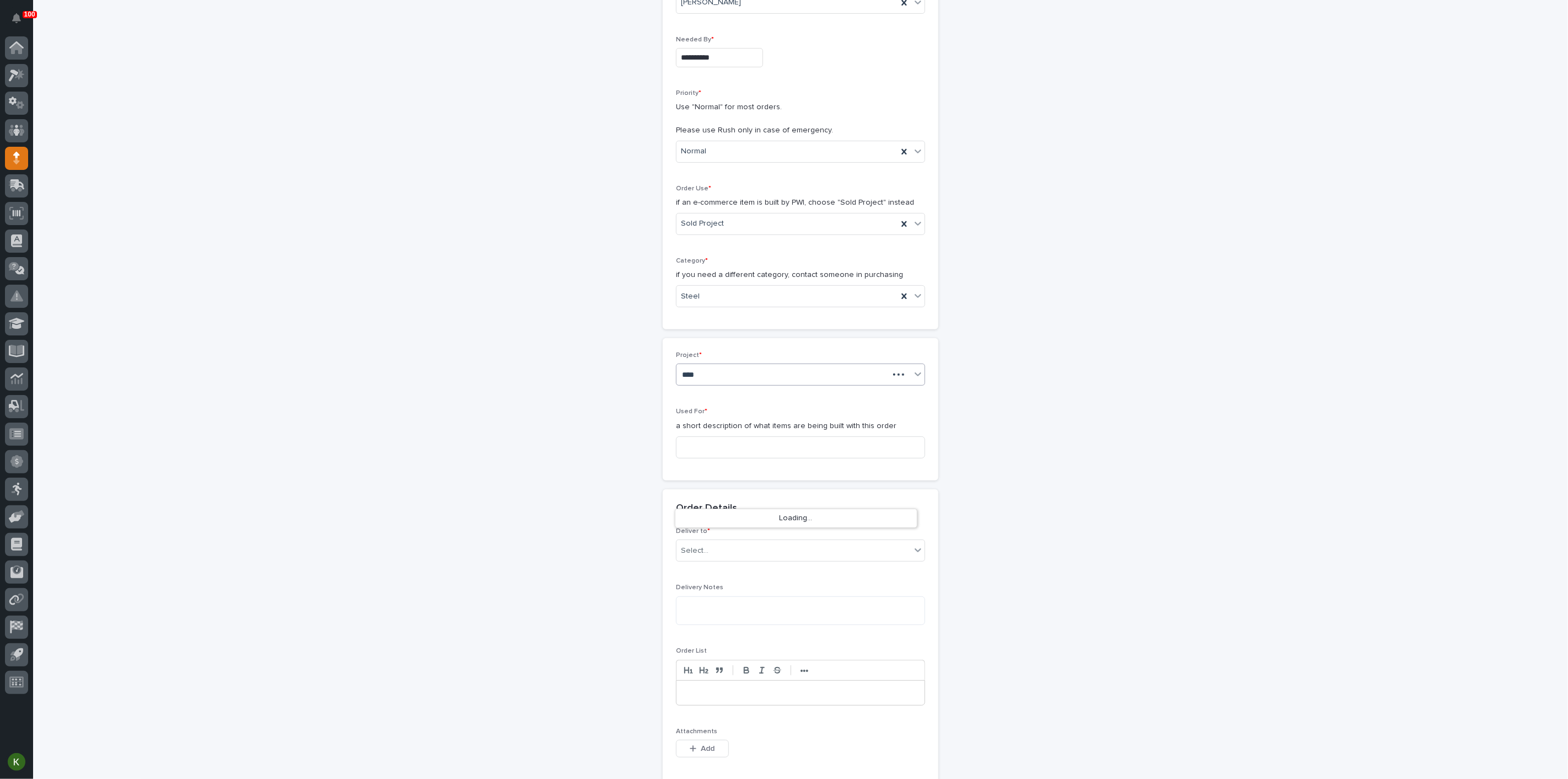
type input "*****"
click at [748, 518] on div "27328 - L&W Engineering - Top Running Single Girder Bridge" at bounding box center [796, 519] width 242 height 19
click at [715, 448] on input at bounding box center [800, 437] width 249 height 22
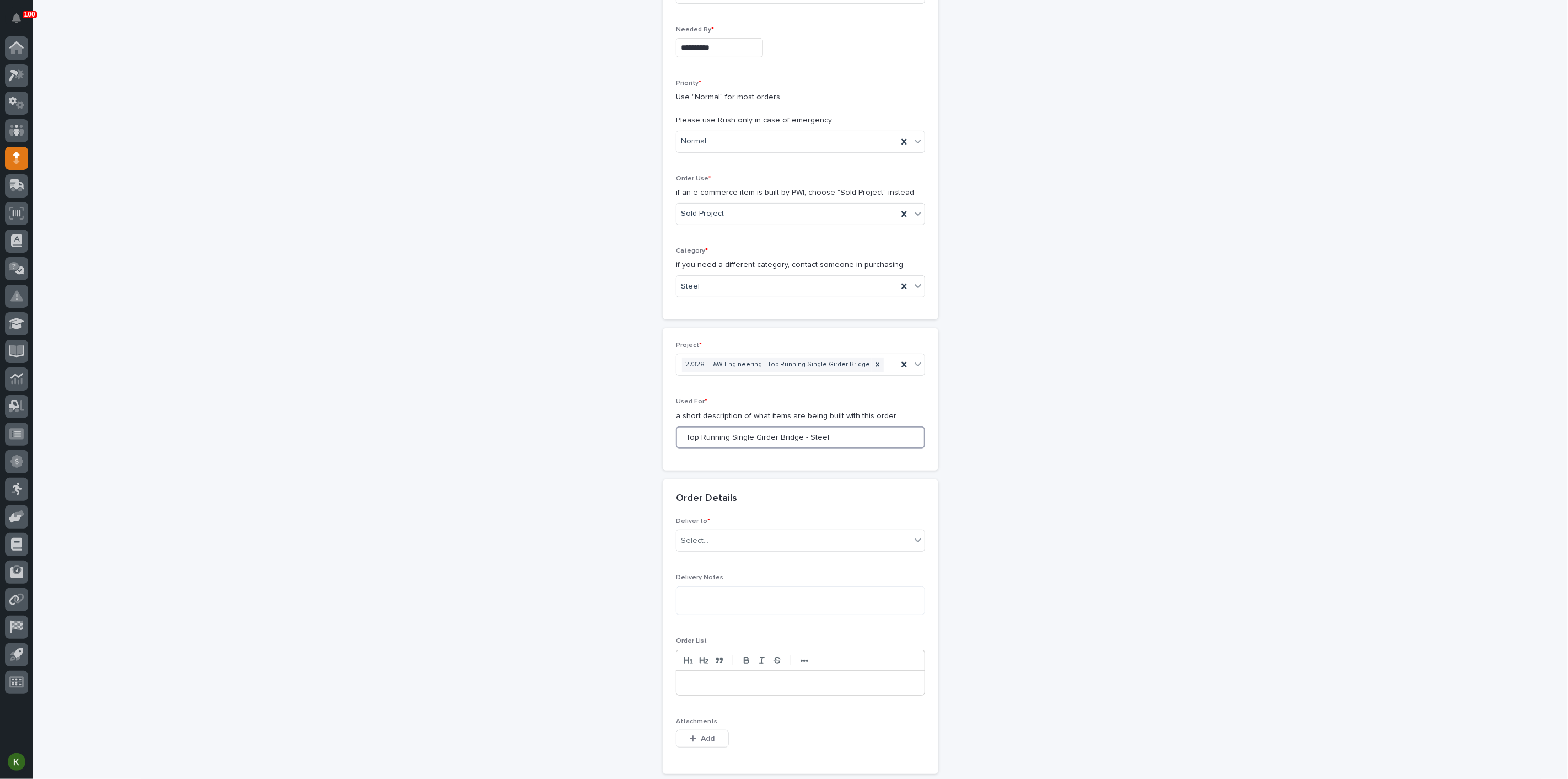
drag, startPoint x: 687, startPoint y: 609, endPoint x: 865, endPoint y: 621, distance: 178.4
click at [866, 448] on input "Top Running Single Girder Bridge - Steel" at bounding box center [800, 437] width 249 height 22
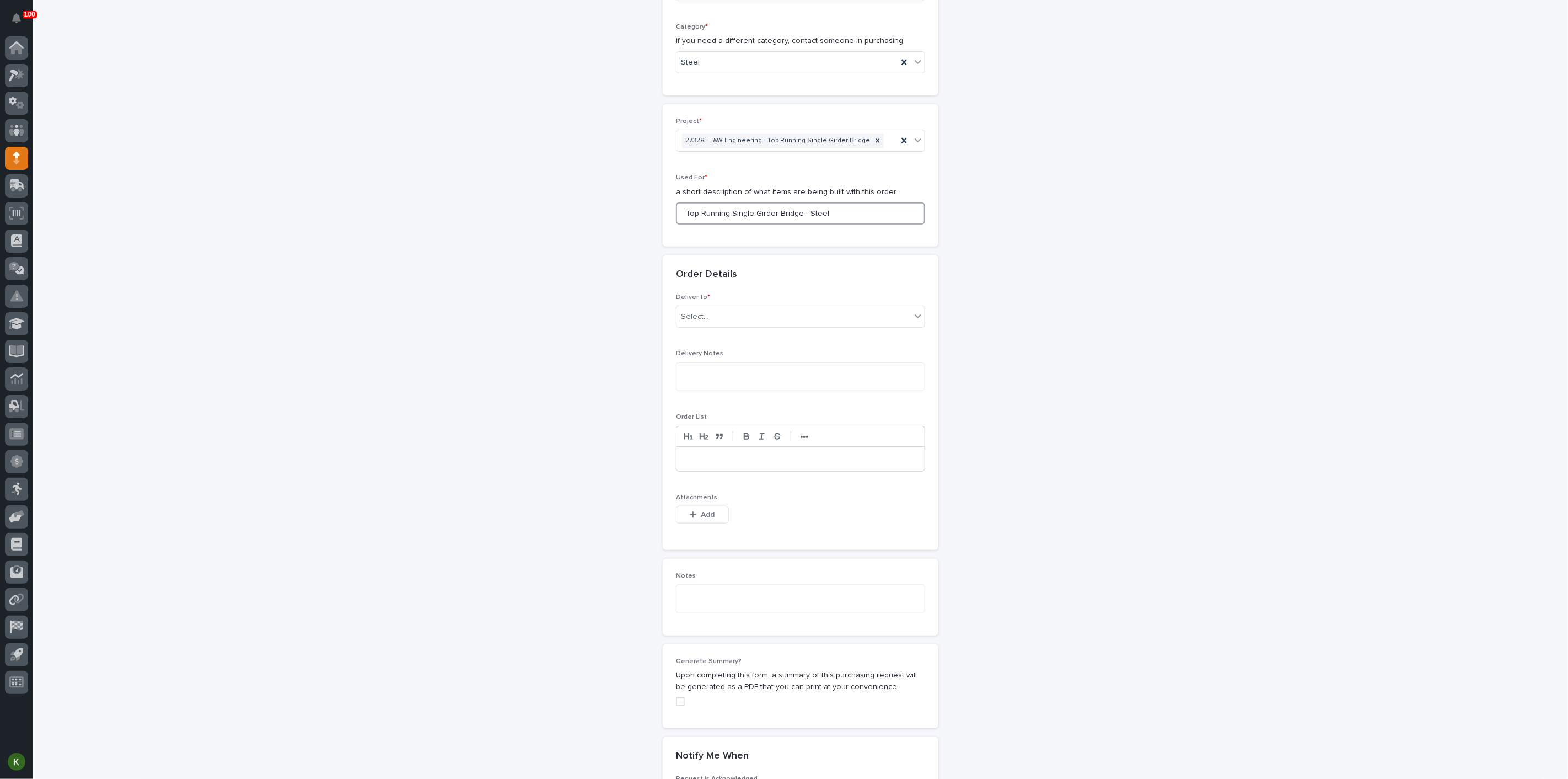
scroll to position [439, 0]
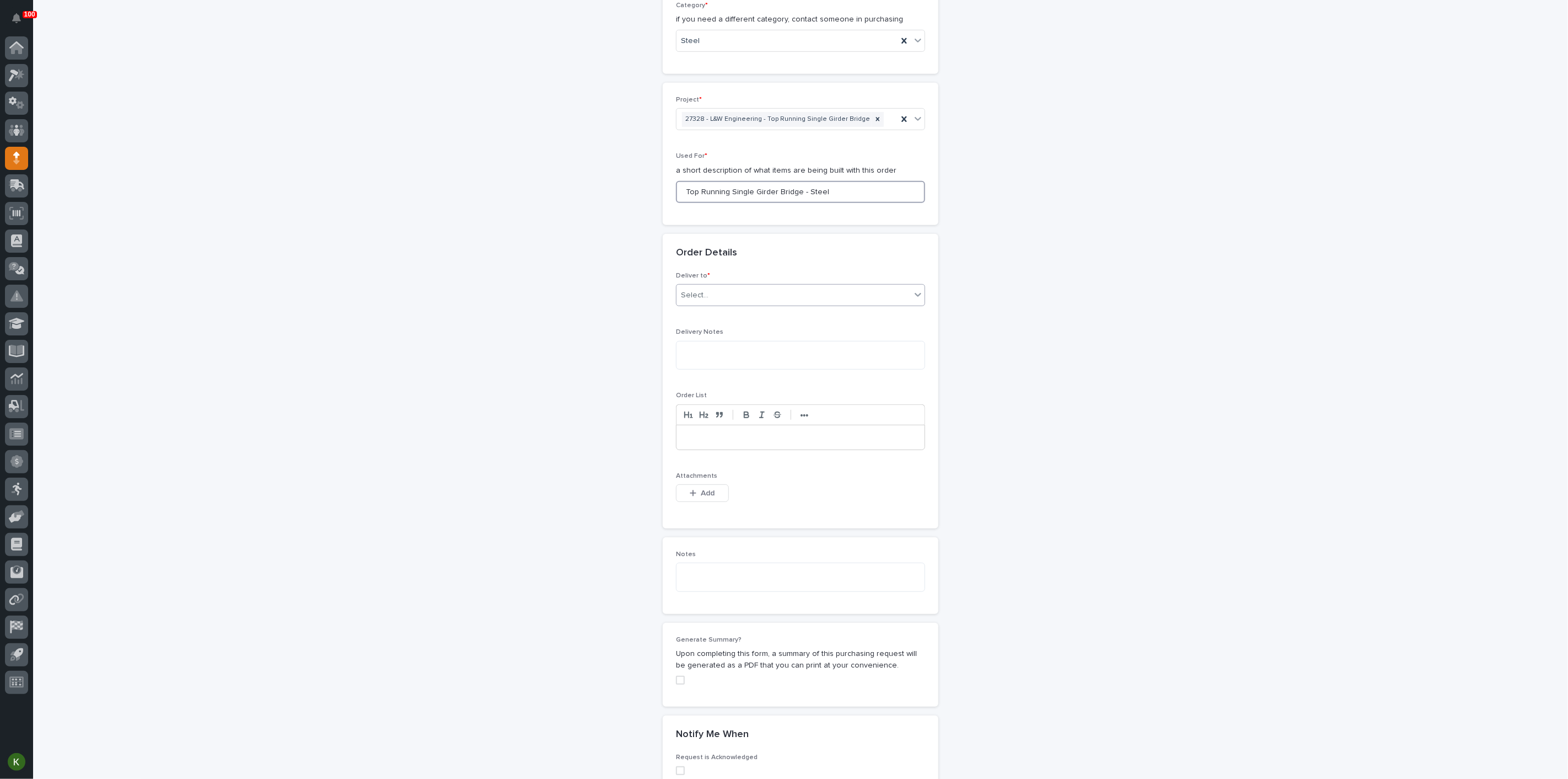
type input "Top Running Single Girder Bridge - Steel"
click at [808, 305] on div "Select..." at bounding box center [793, 295] width 234 height 18
click at [788, 512] on div "PWI" at bounding box center [796, 512] width 242 height 19
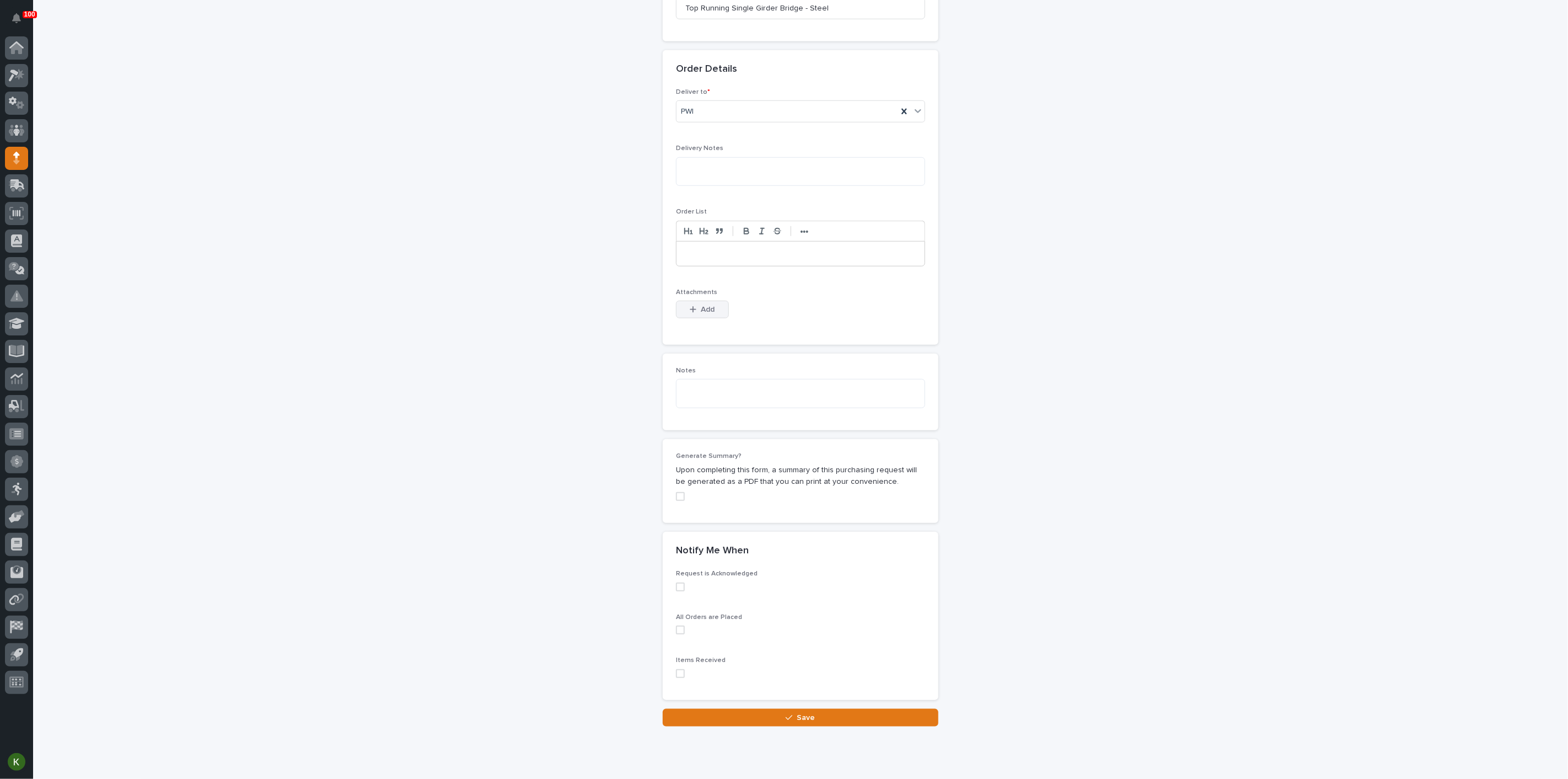
click at [713, 314] on span "Add" at bounding box center [708, 309] width 14 height 10
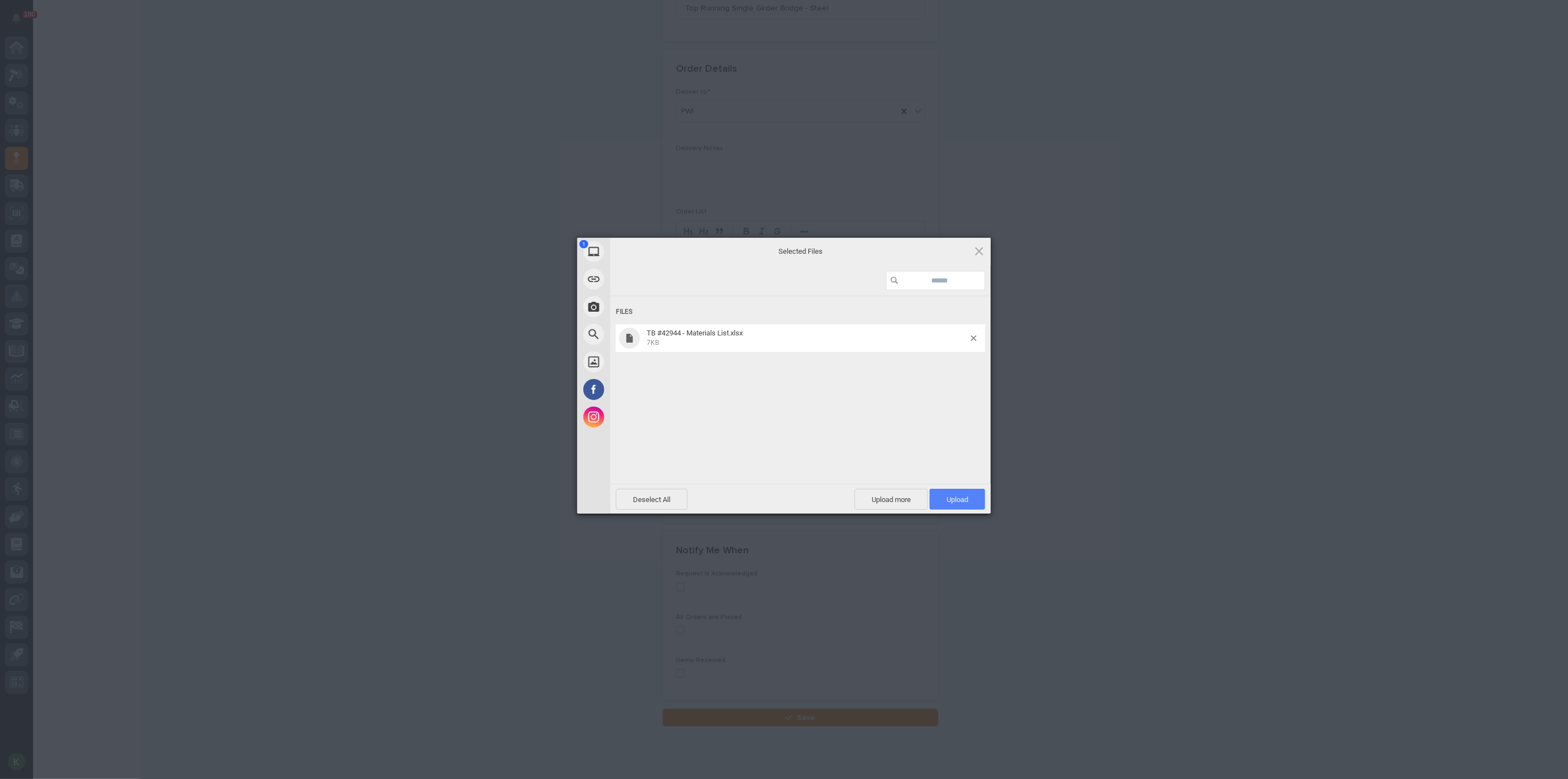
click at [962, 503] on span "Upload 1" at bounding box center [957, 499] width 21 height 9
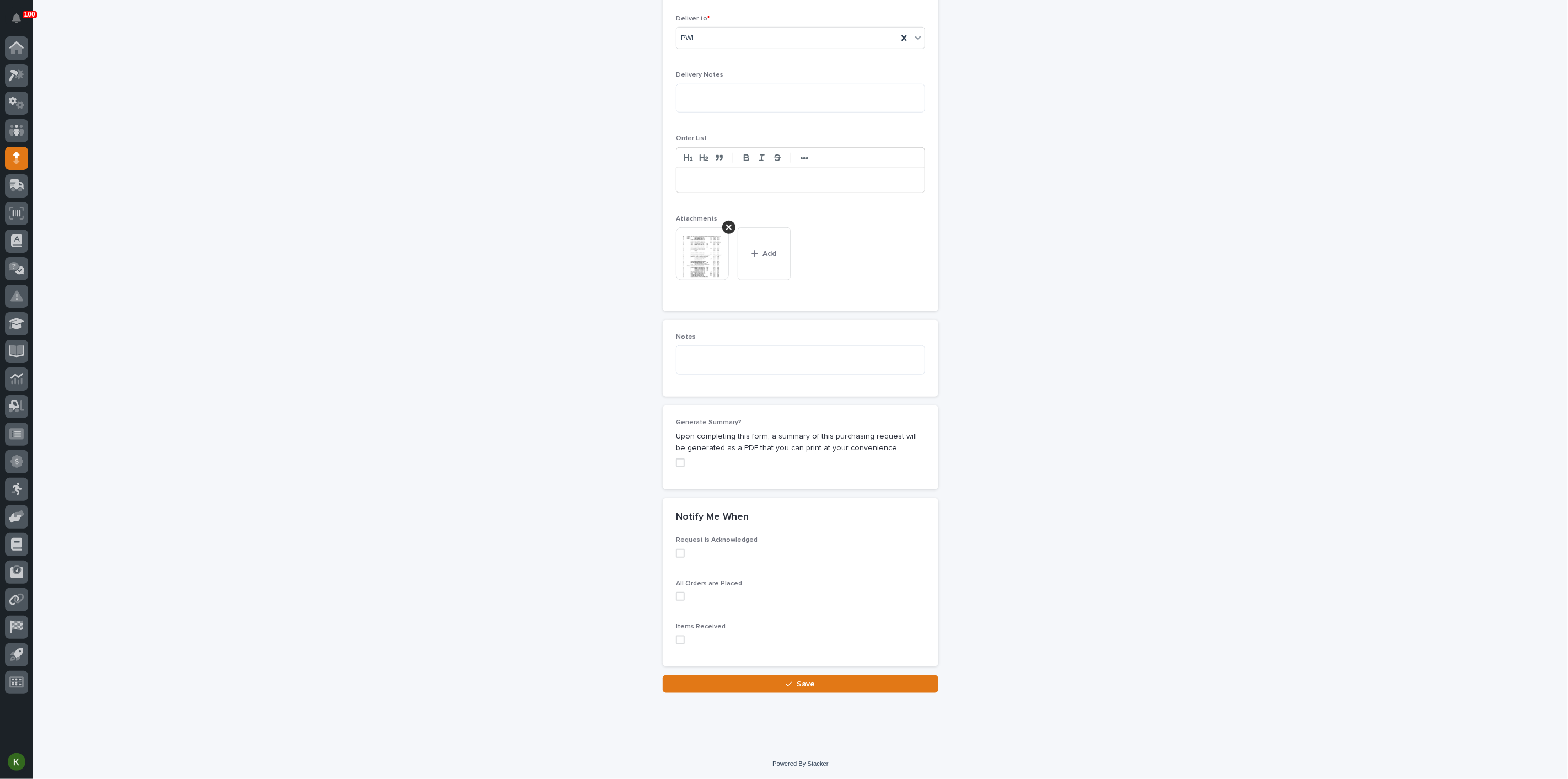
scroll to position [1028, 0]
click at [732, 683] on button "Save" at bounding box center [800, 684] width 276 height 18
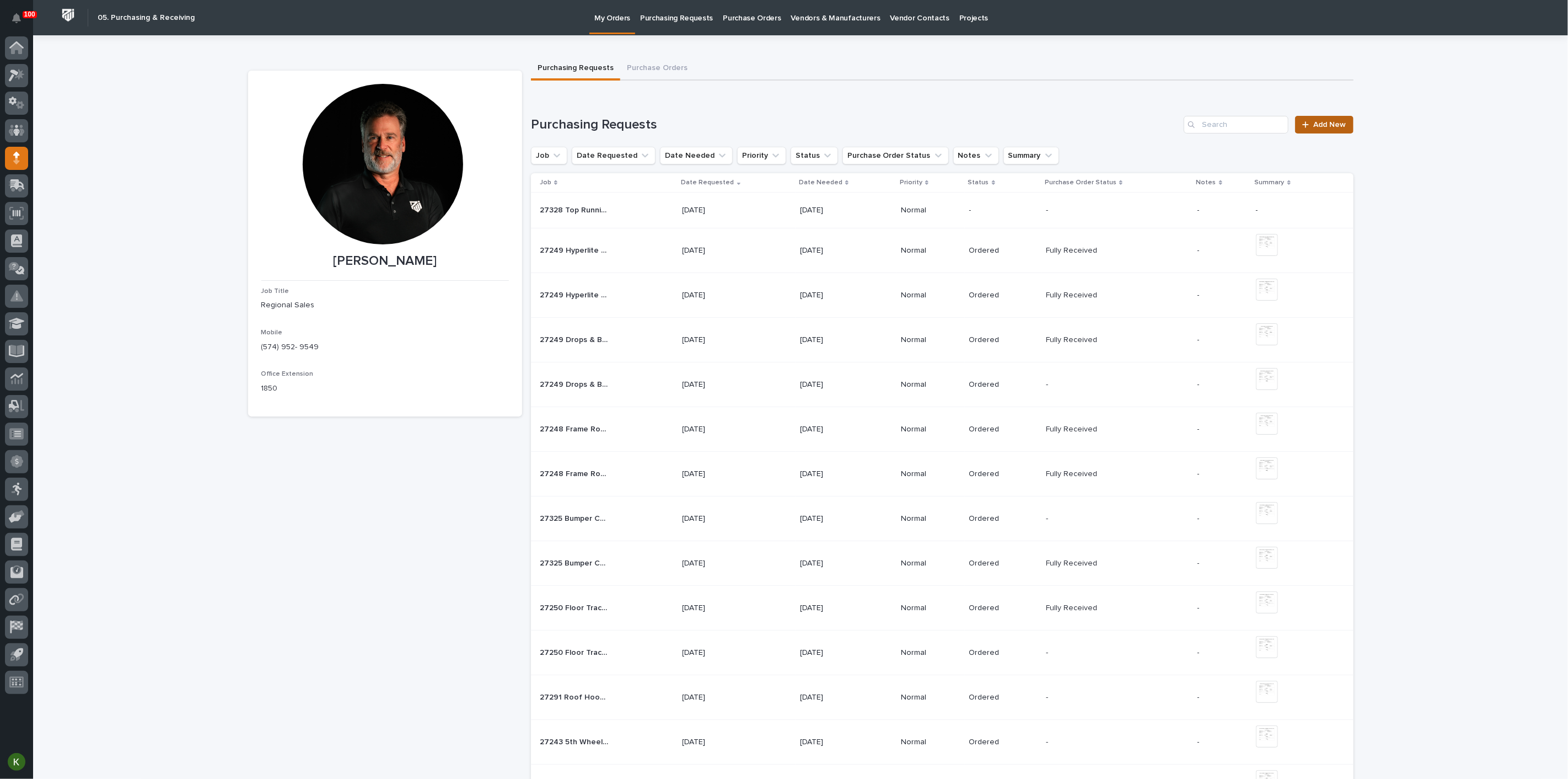
click at [1315, 129] on span "Add New" at bounding box center [1329, 124] width 32 height 8
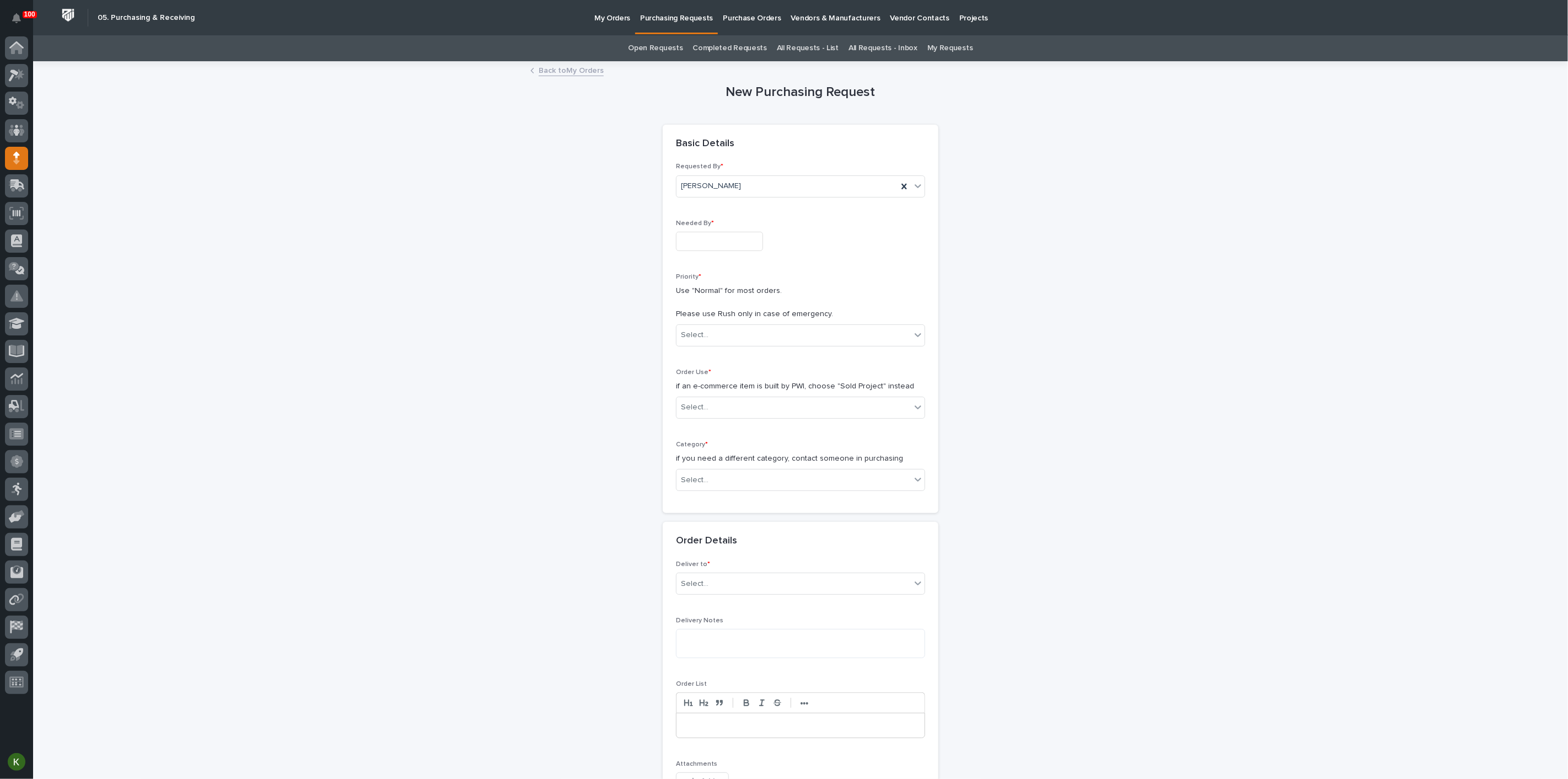
click at [713, 251] on input "text" at bounding box center [719, 241] width 87 height 19
drag, startPoint x: 766, startPoint y: 133, endPoint x: 767, endPoint y: 143, distance: 10.0
click at [766, 142] on div "28 29 30 1 2 3 4 5 6 7 8 9 10 11 12 13 14 15 16 17 18 19 20 21 22 23 24 25 26 2…" at bounding box center [737, 196] width 125 height 108
click at [765, 161] on div "10" at bounding box center [772, 168] width 15 height 15
type input "**********"
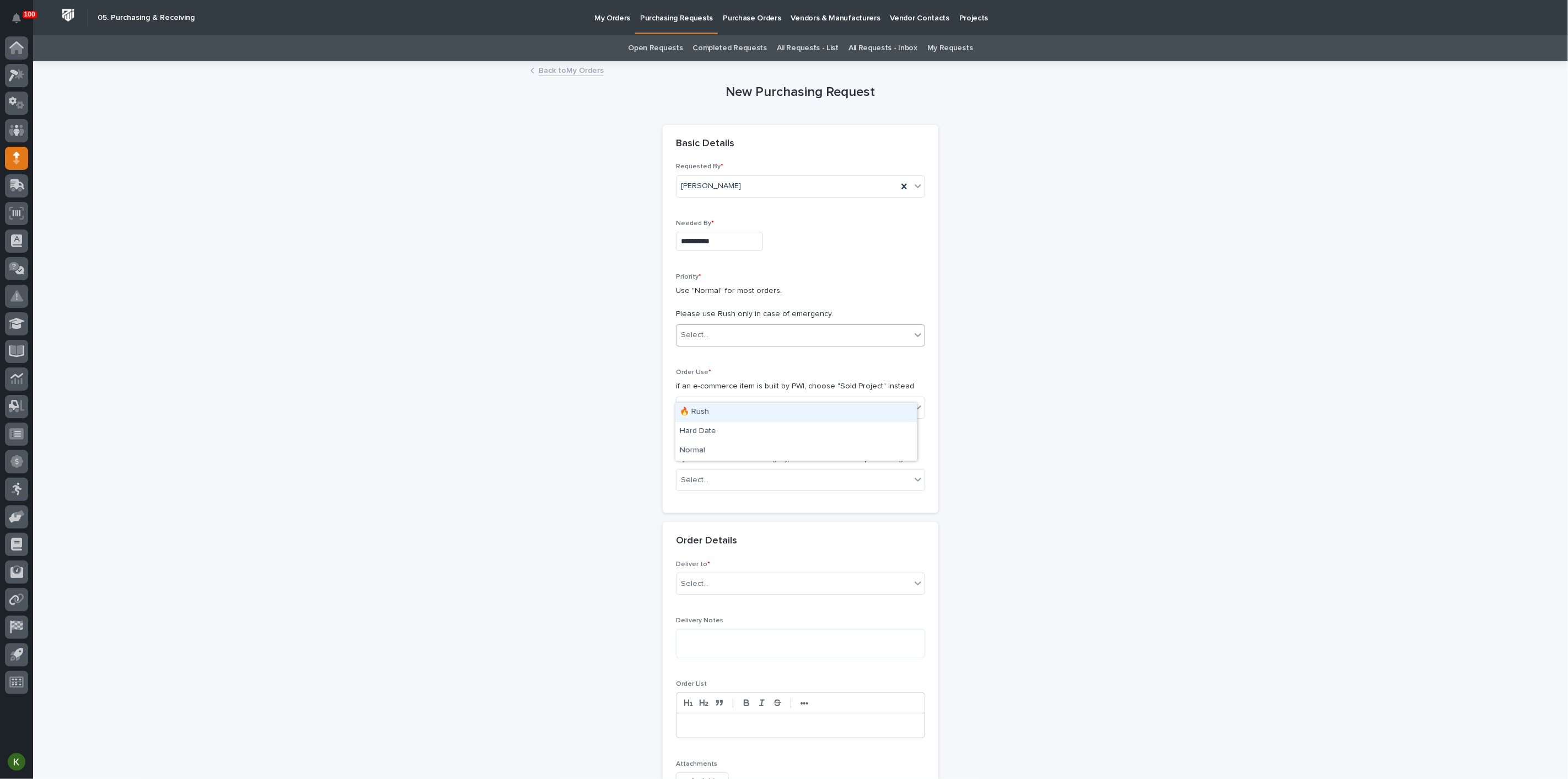
click at [694, 341] on div "Select..." at bounding box center [695, 335] width 27 height 12
click at [691, 453] on div "Normal" at bounding box center [796, 451] width 242 height 19
click at [697, 413] on div "Select..." at bounding box center [695, 407] width 27 height 12
click at [718, 513] on div "Sold Project" at bounding box center [796, 511] width 242 height 19
click at [719, 489] on div "Select..." at bounding box center [793, 481] width 234 height 18
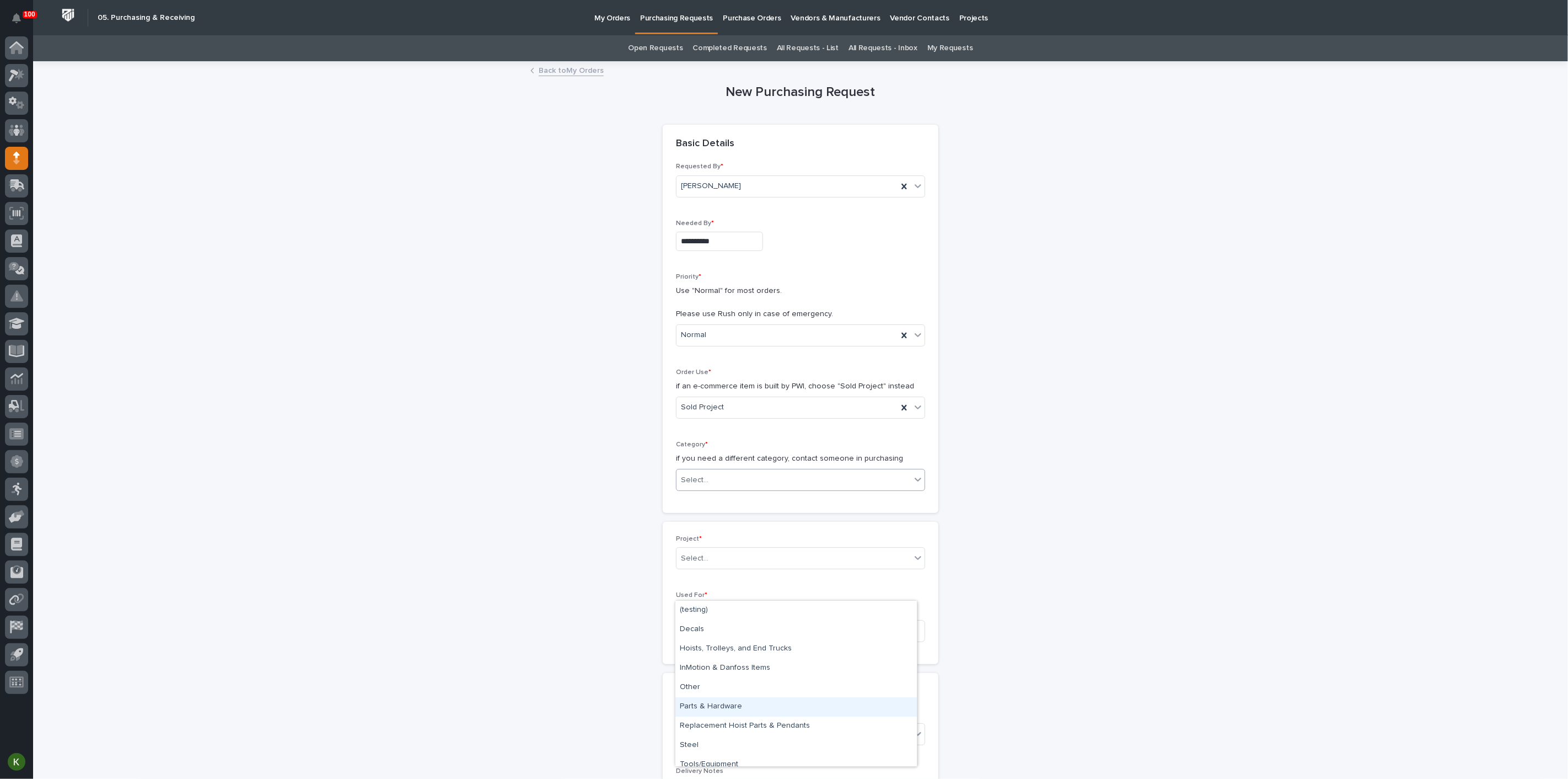
click at [713, 709] on div "Parts & Hardware" at bounding box center [796, 707] width 242 height 19
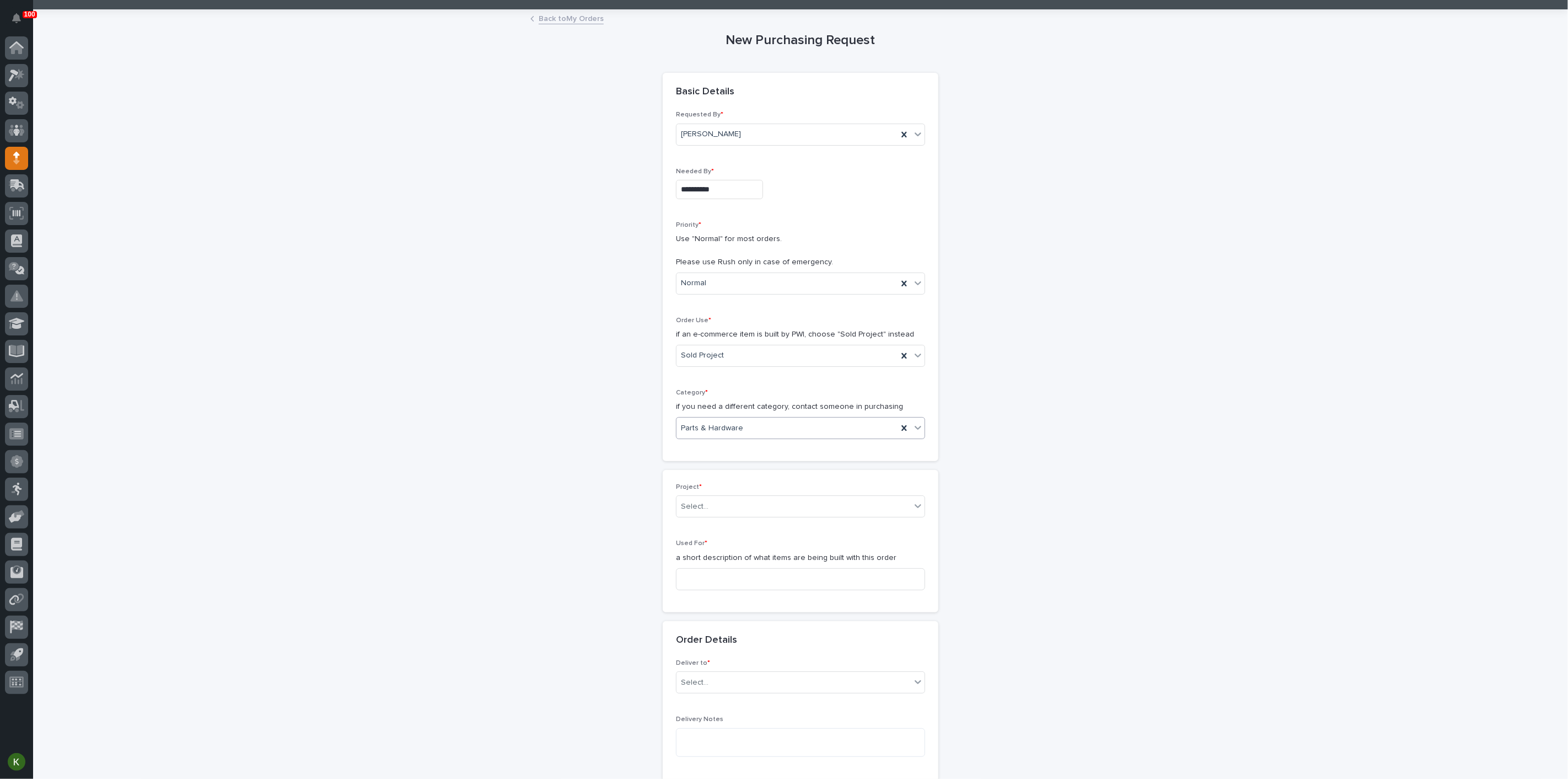
scroll to position [184, 0]
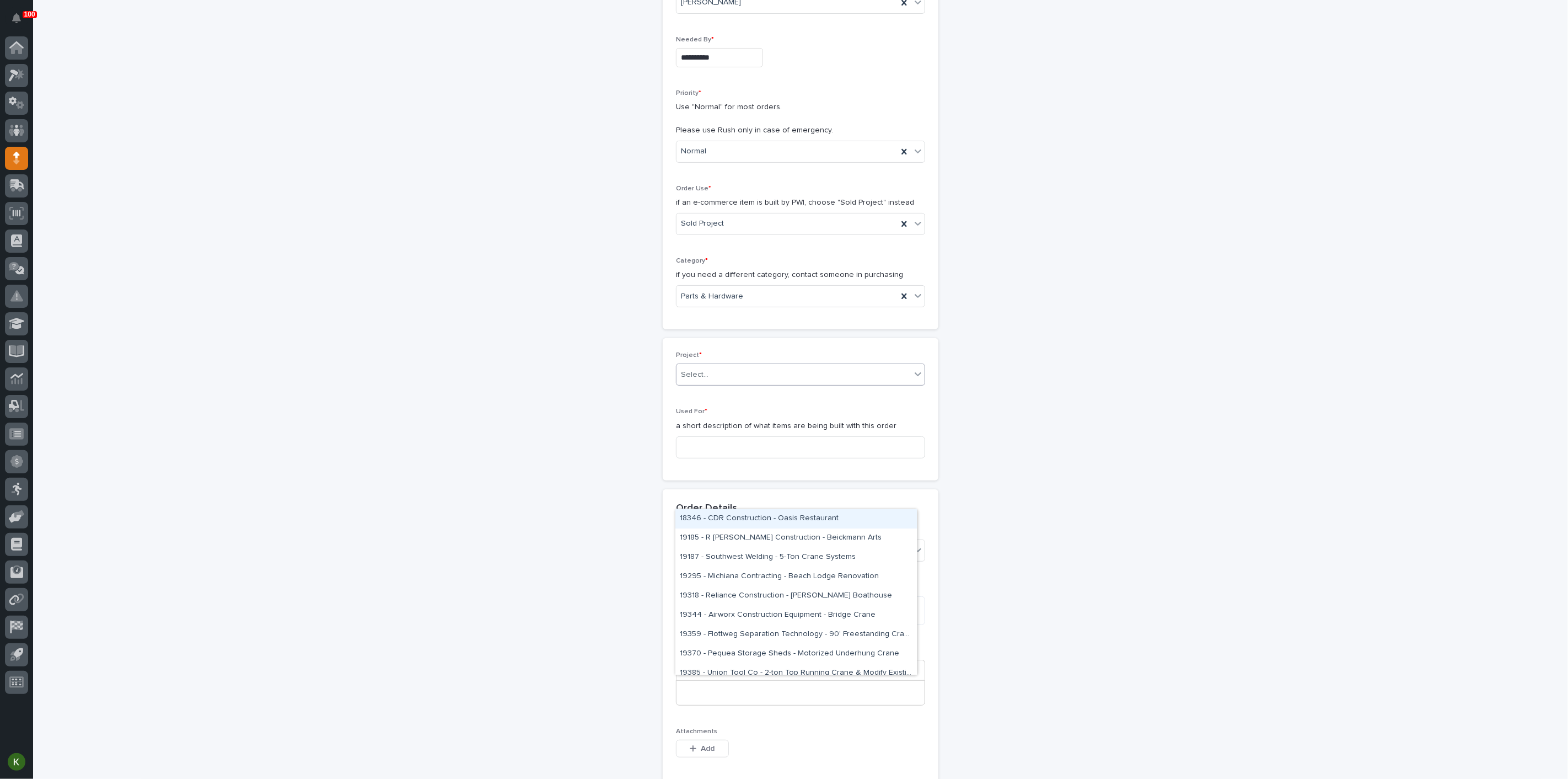
click at [721, 384] on div "Select..." at bounding box center [793, 375] width 234 height 18
type input "*****"
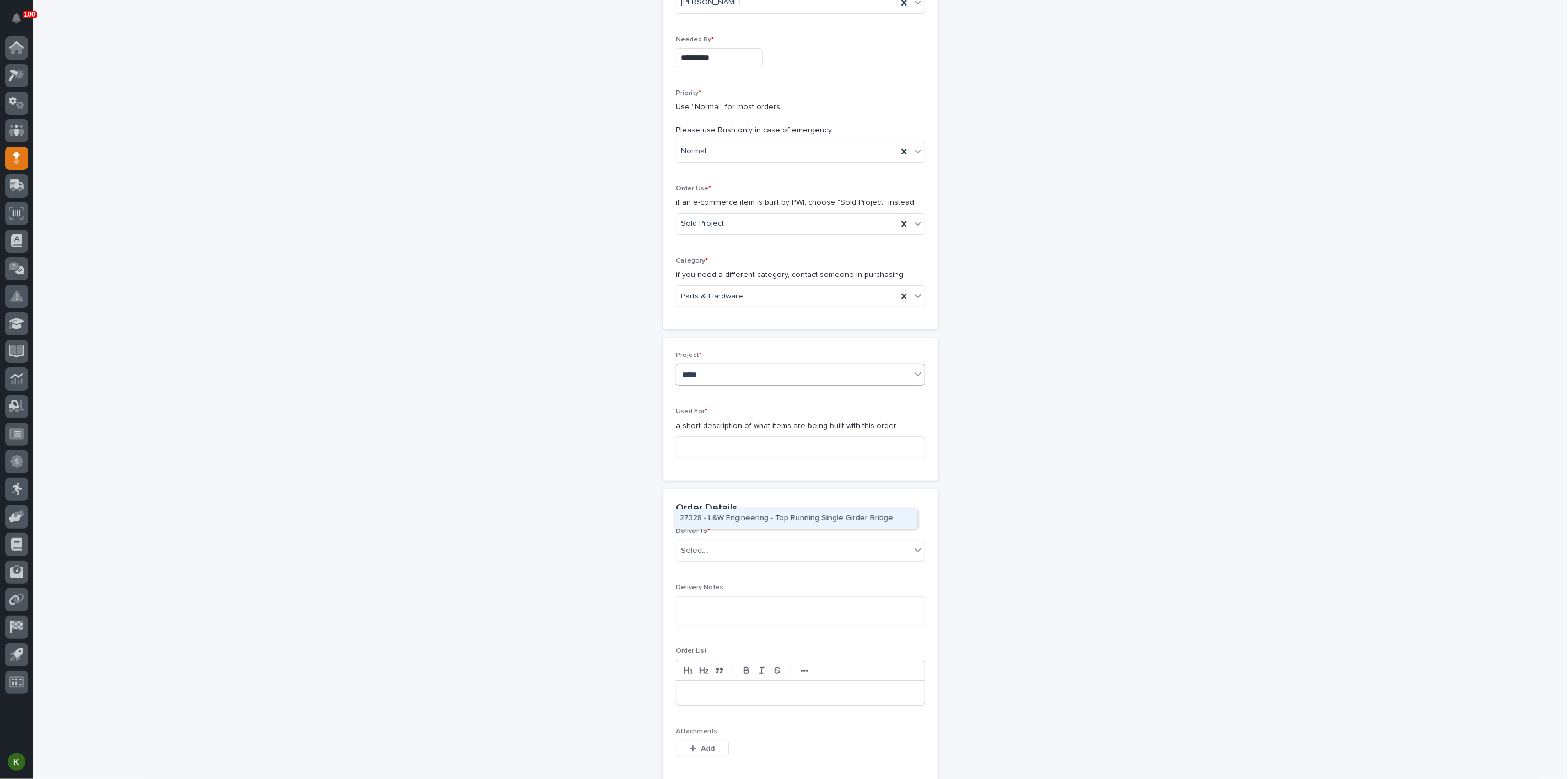
click at [723, 516] on div "27328 - L&W Engineering - Top Running Single Girder Bridge" at bounding box center [796, 519] width 242 height 19
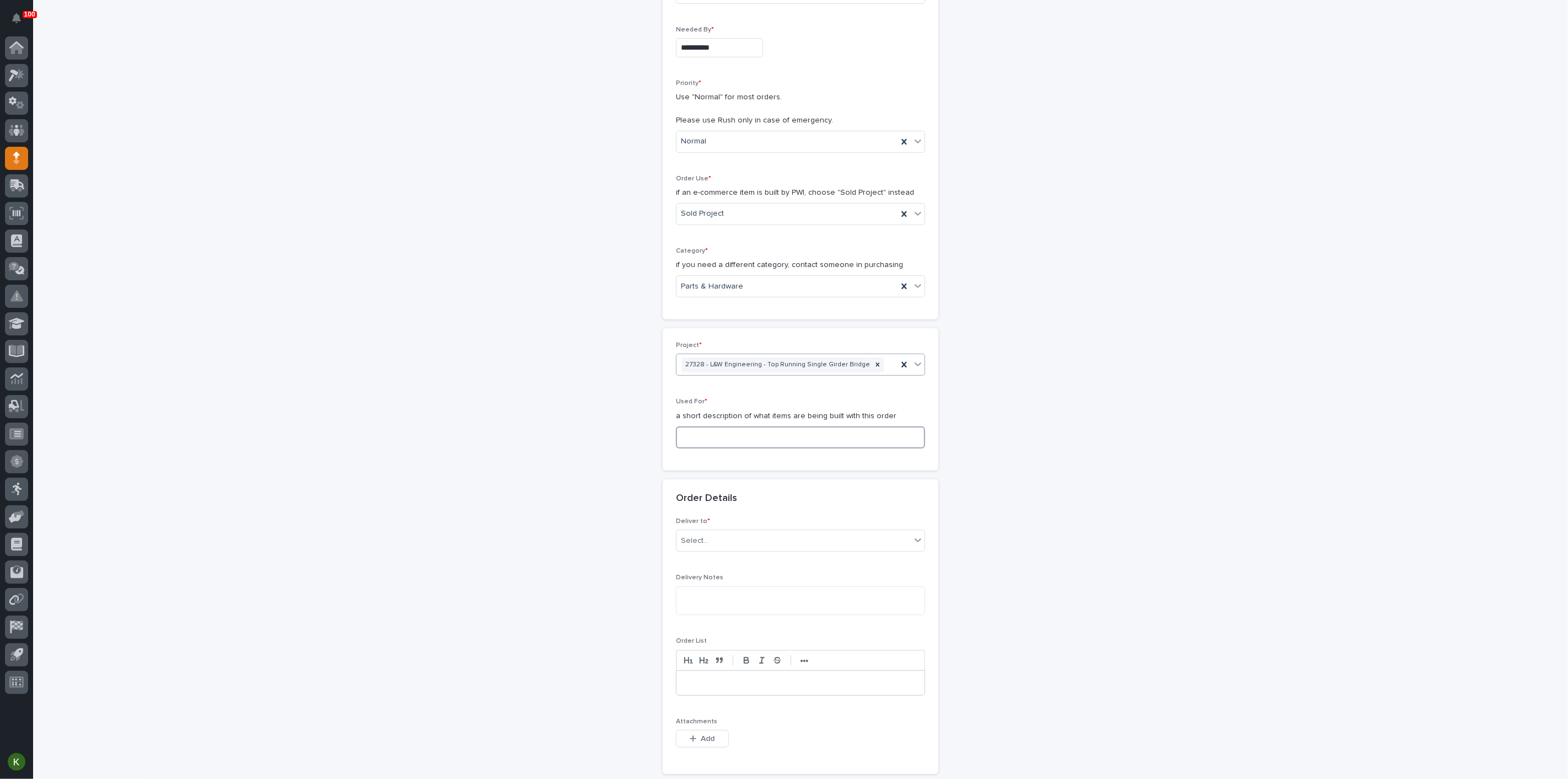
click at [716, 448] on input at bounding box center [800, 437] width 249 height 22
paste input "Top Running Single Girder Bridge - Steel"
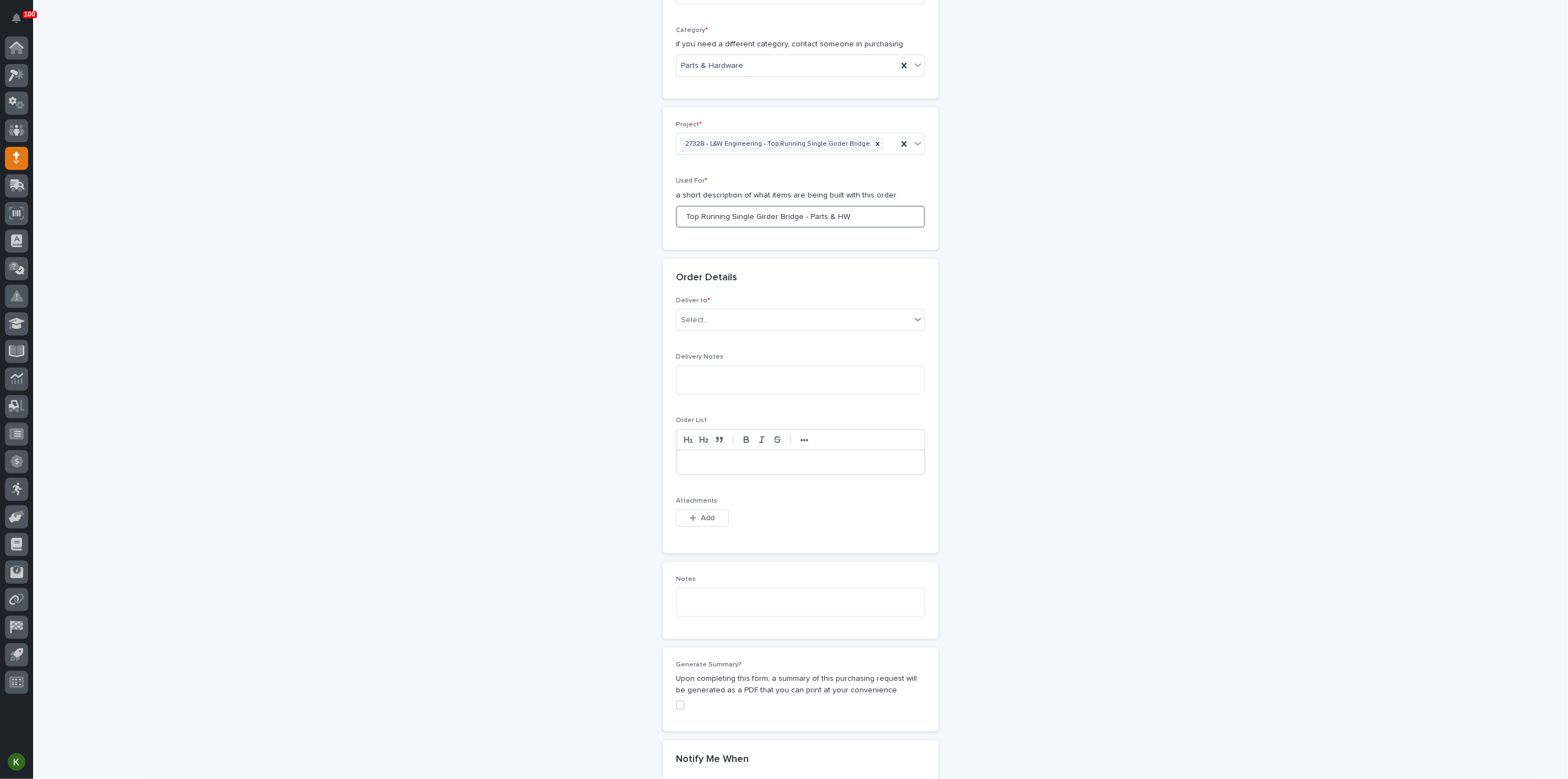
scroll to position [439, 0]
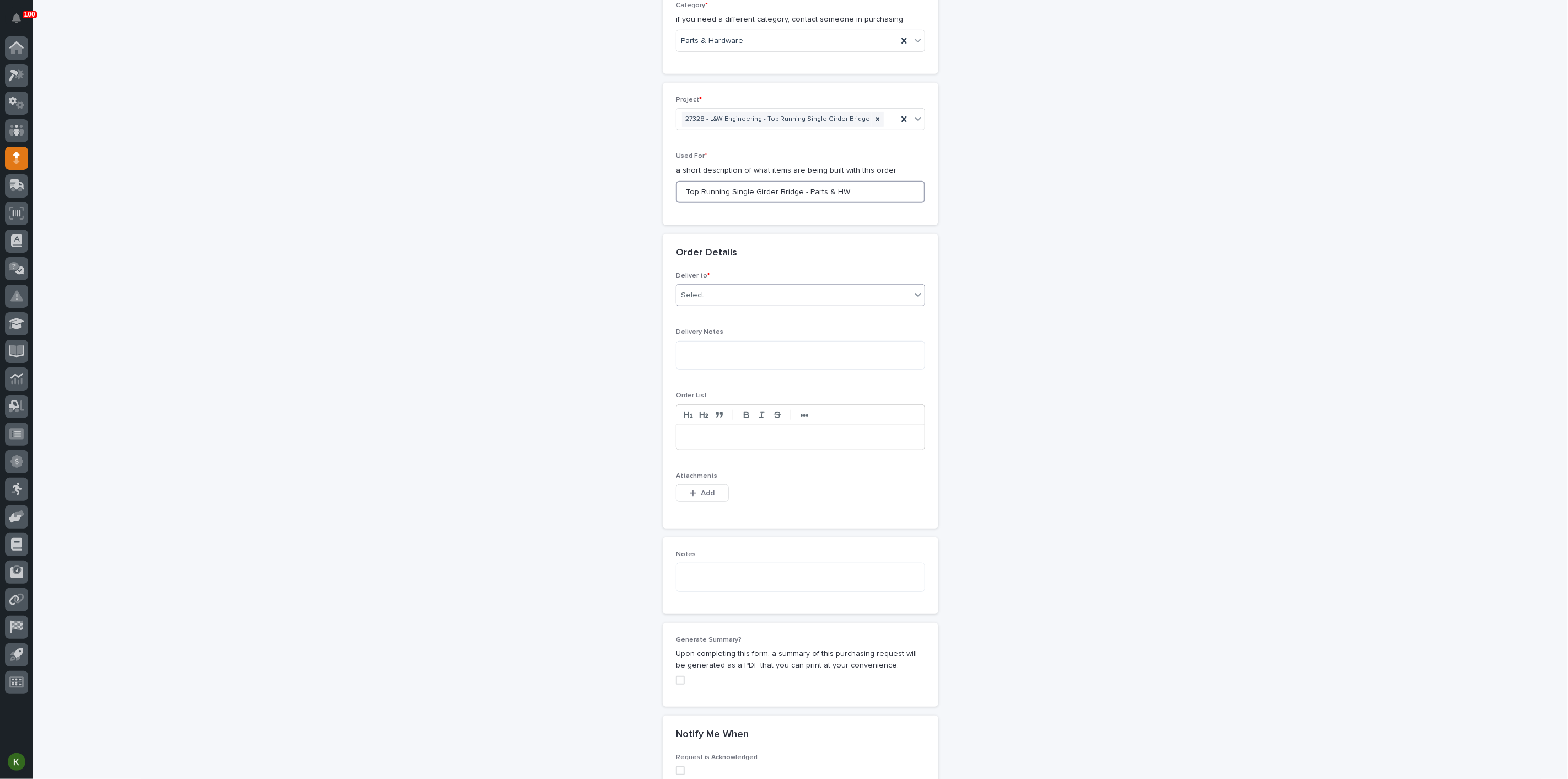
type input "Top Running Single Girder Bridge - Parts & HW"
click at [844, 305] on div "Select..." at bounding box center [793, 295] width 234 height 18
click at [825, 512] on div "PWI" at bounding box center [796, 512] width 242 height 19
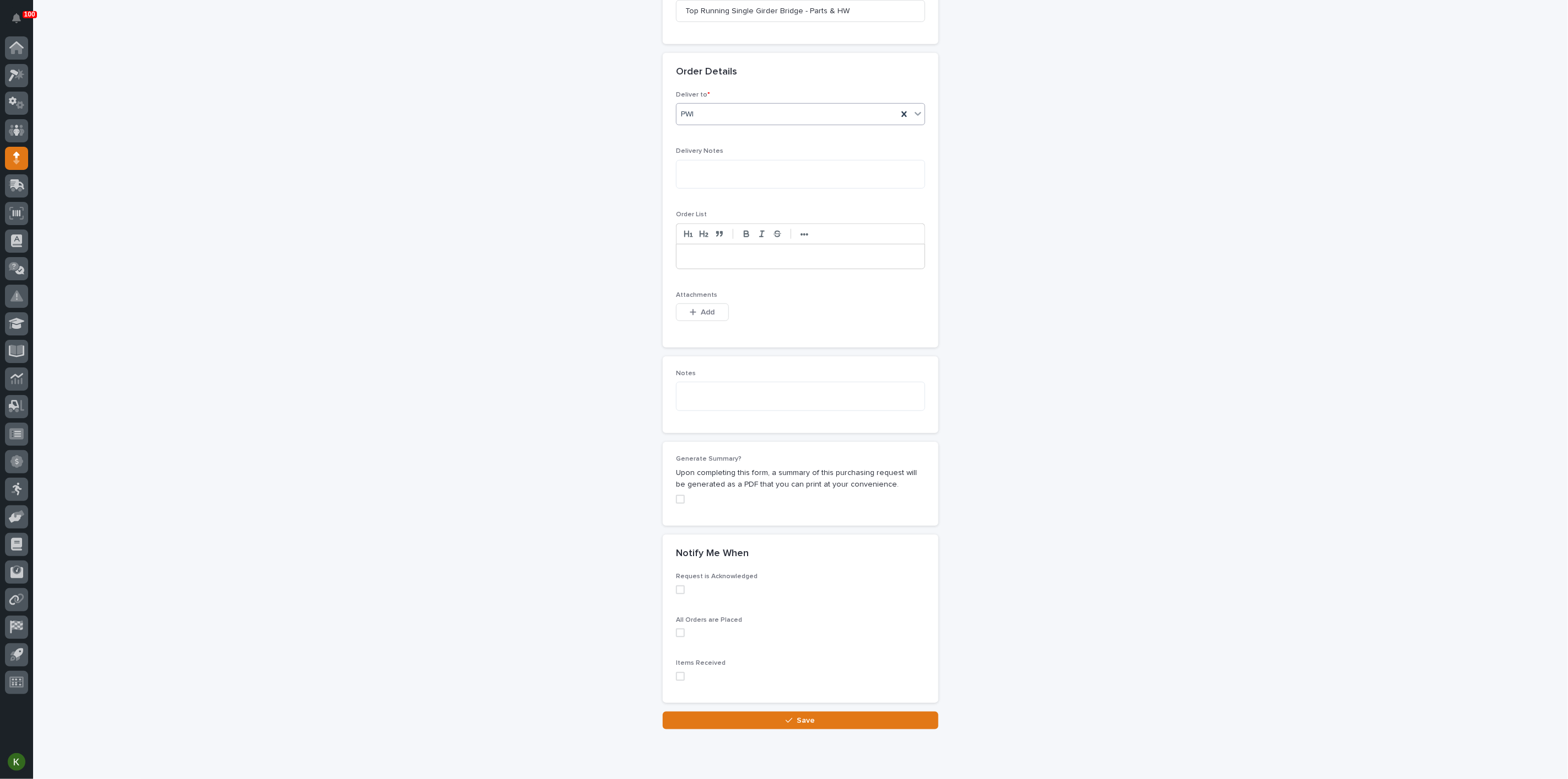
scroll to position [623, 0]
click at [709, 314] on span "Add" at bounding box center [708, 309] width 14 height 10
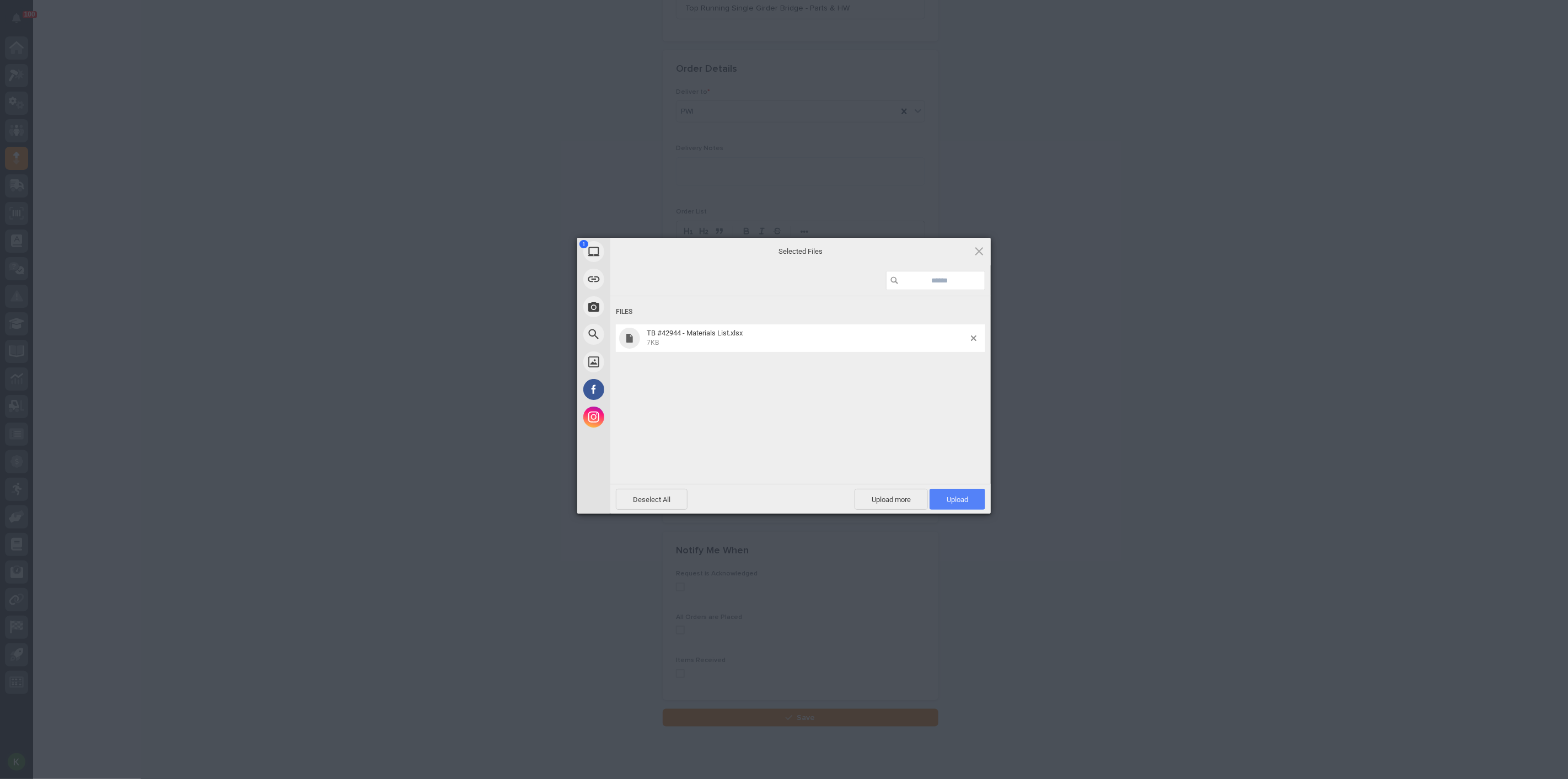
click at [955, 494] on span "Upload 1" at bounding box center [957, 499] width 55 height 21
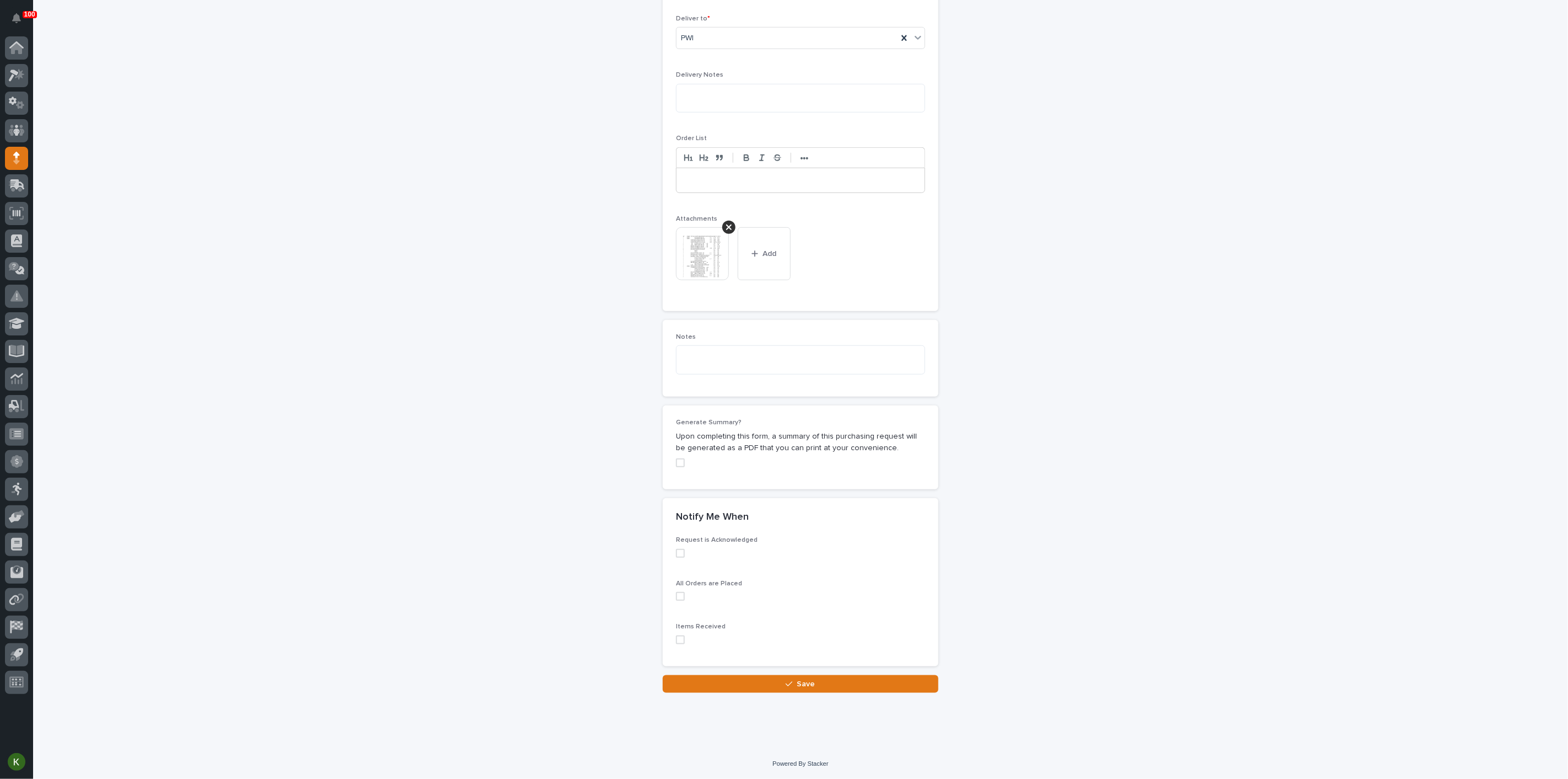
scroll to position [1028, 0]
click at [843, 682] on button "Save" at bounding box center [800, 684] width 276 height 18
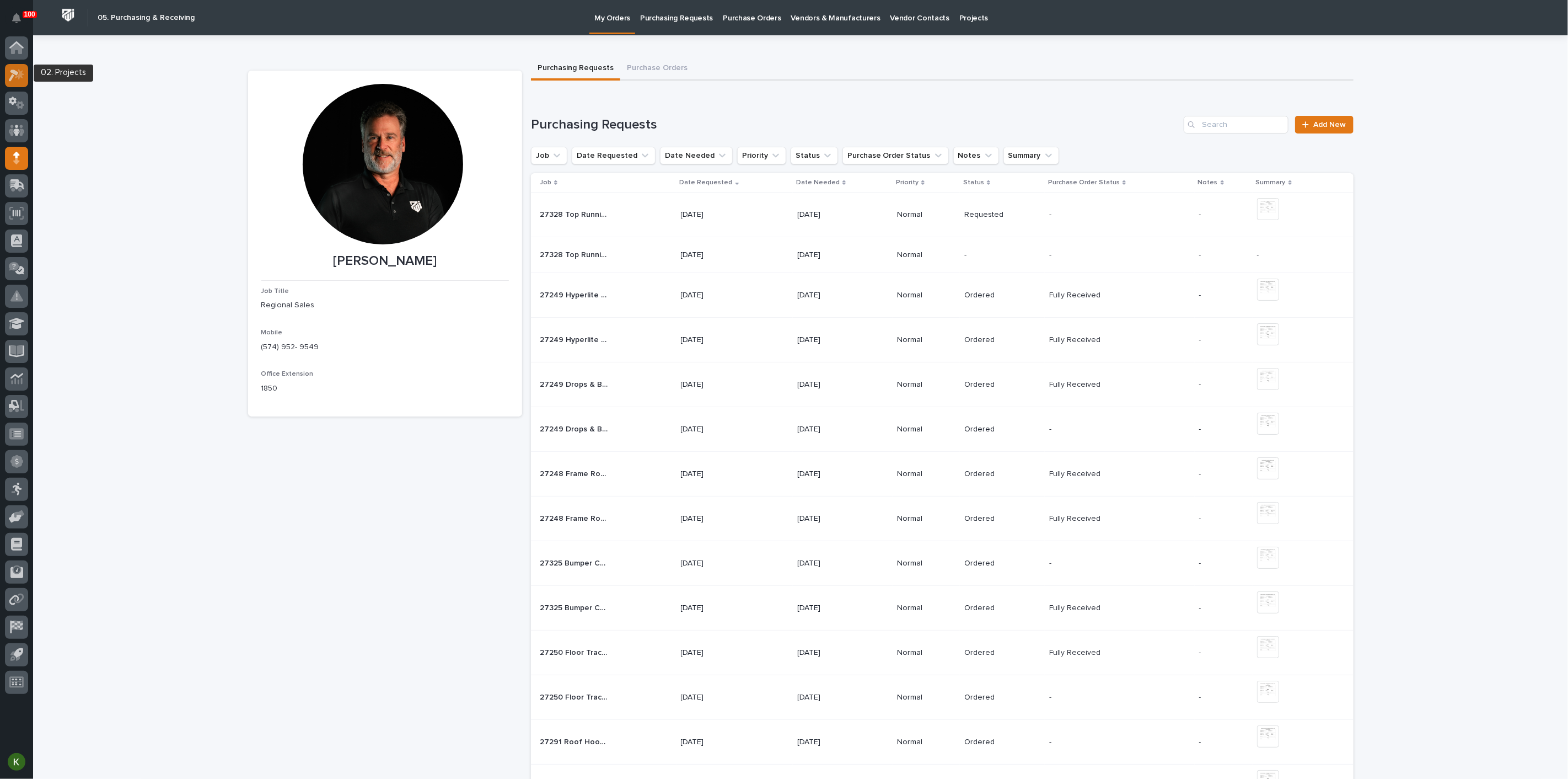
click at [11, 76] on icon at bounding box center [13, 76] width 10 height 12
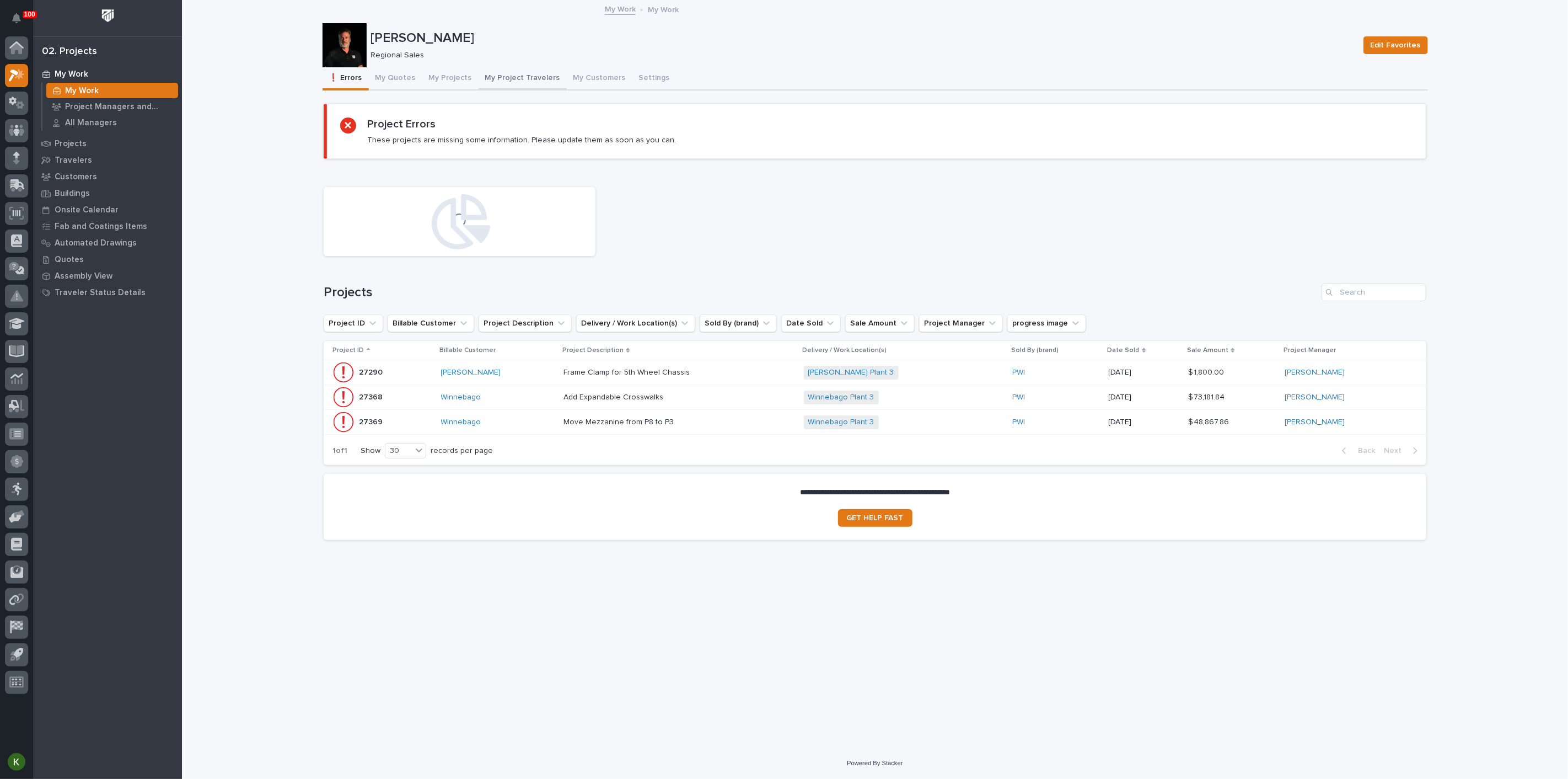
click at [554, 85] on button "My Project Travelers" at bounding box center [522, 79] width 88 height 23
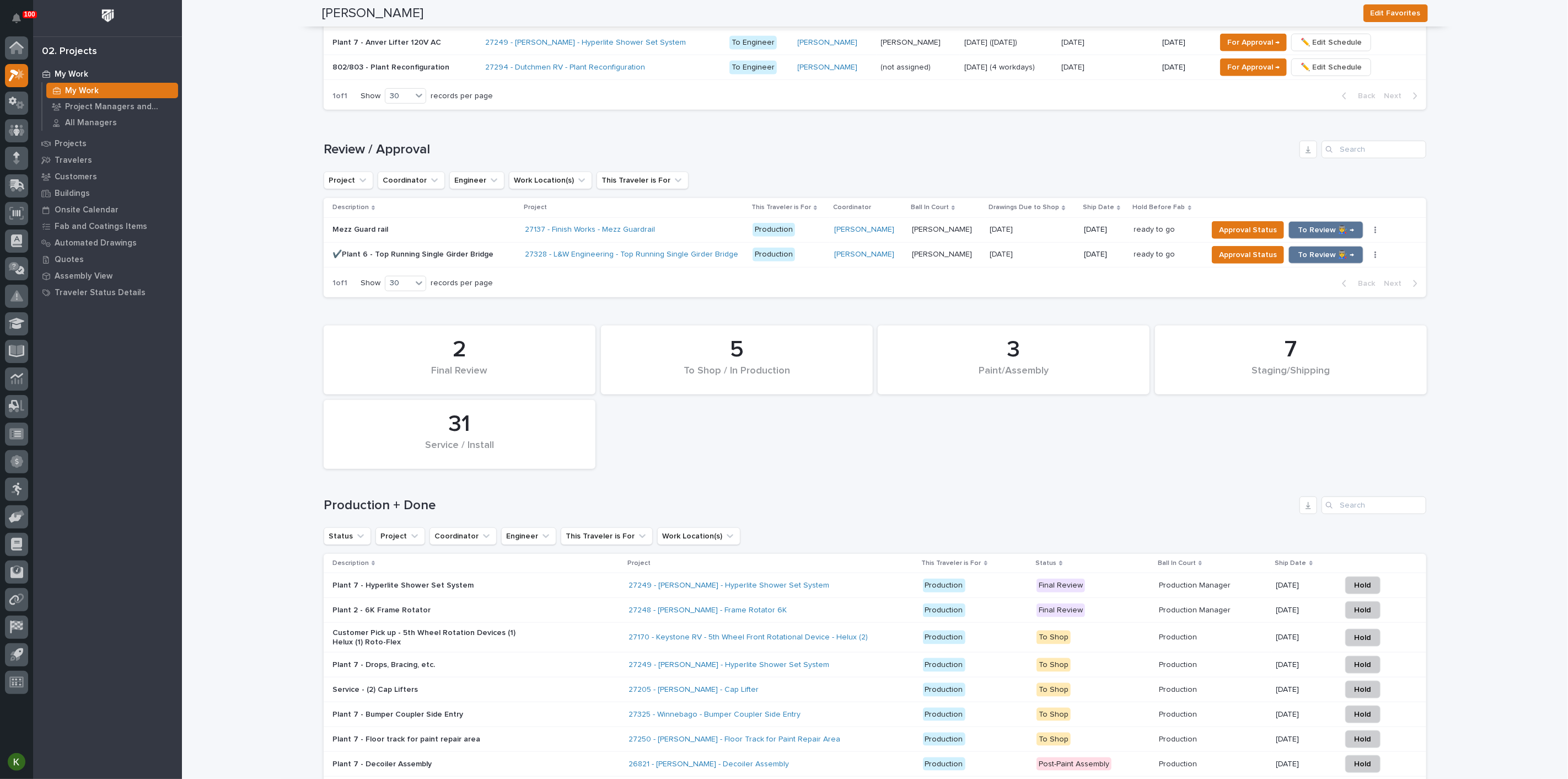
scroll to position [735, 0]
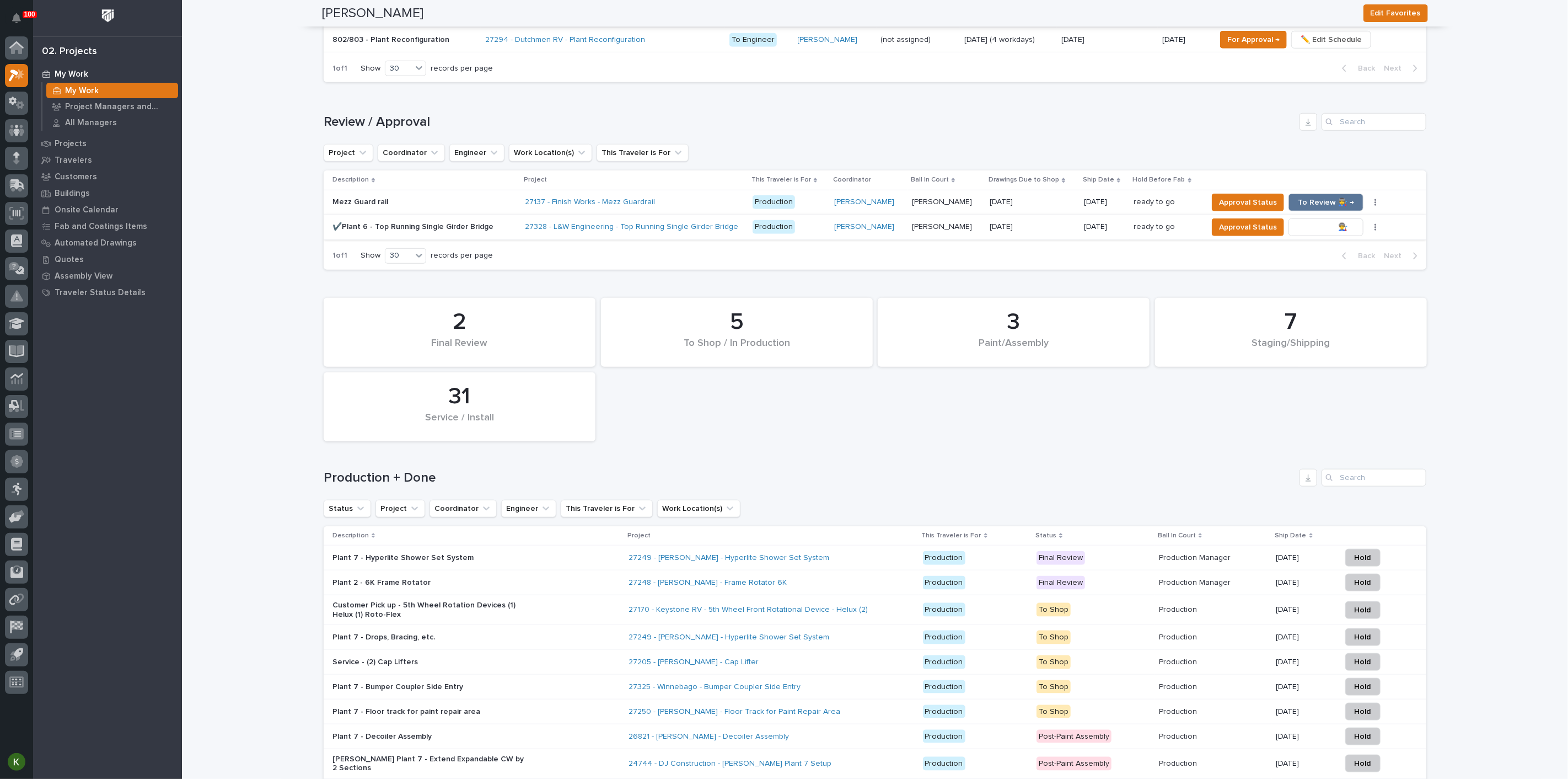
click at [1314, 234] on span "To Review 👨‍🏭 →" at bounding box center [1326, 227] width 56 height 13
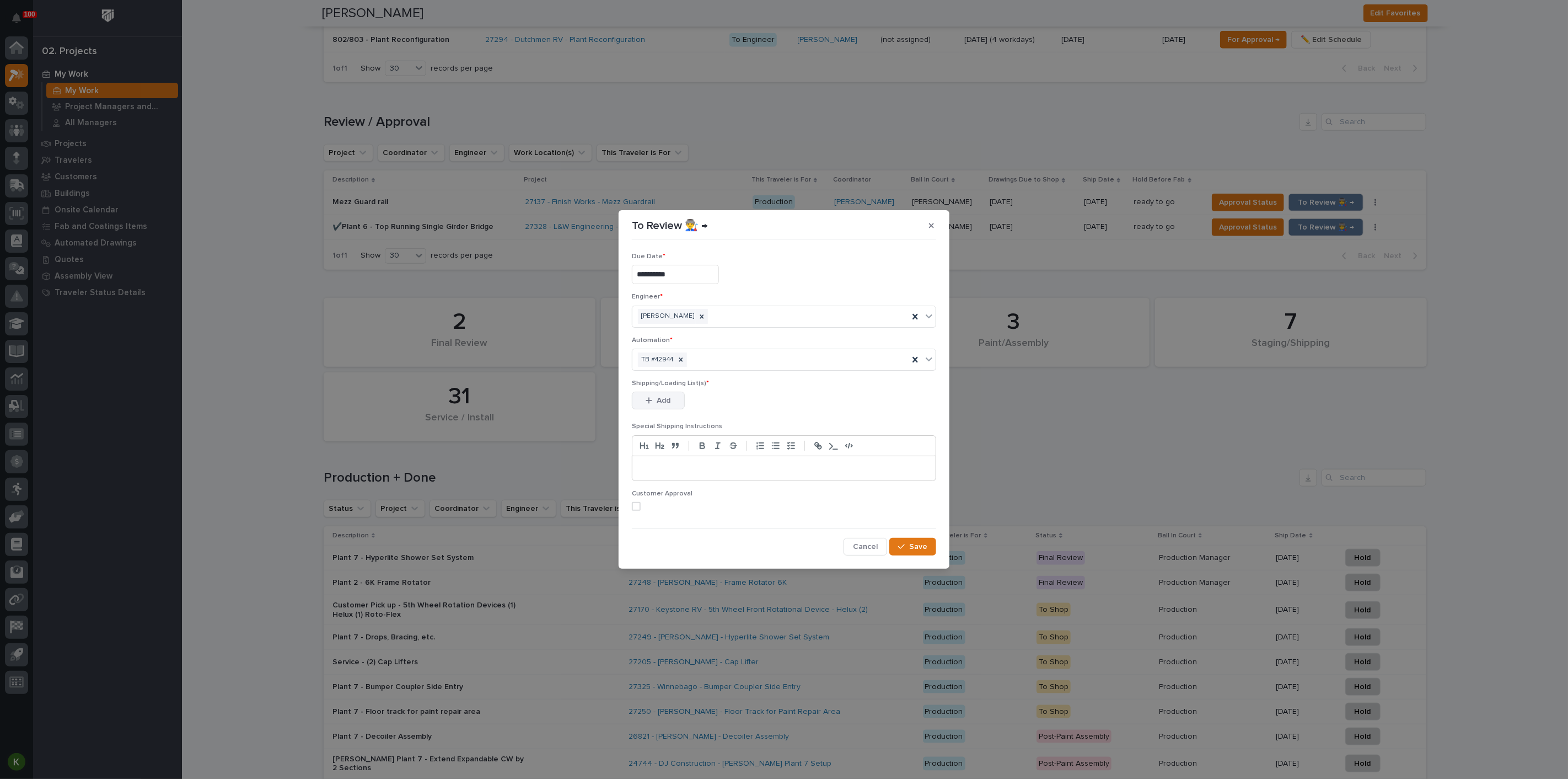
click at [670, 406] on span "Add" at bounding box center [664, 400] width 14 height 10
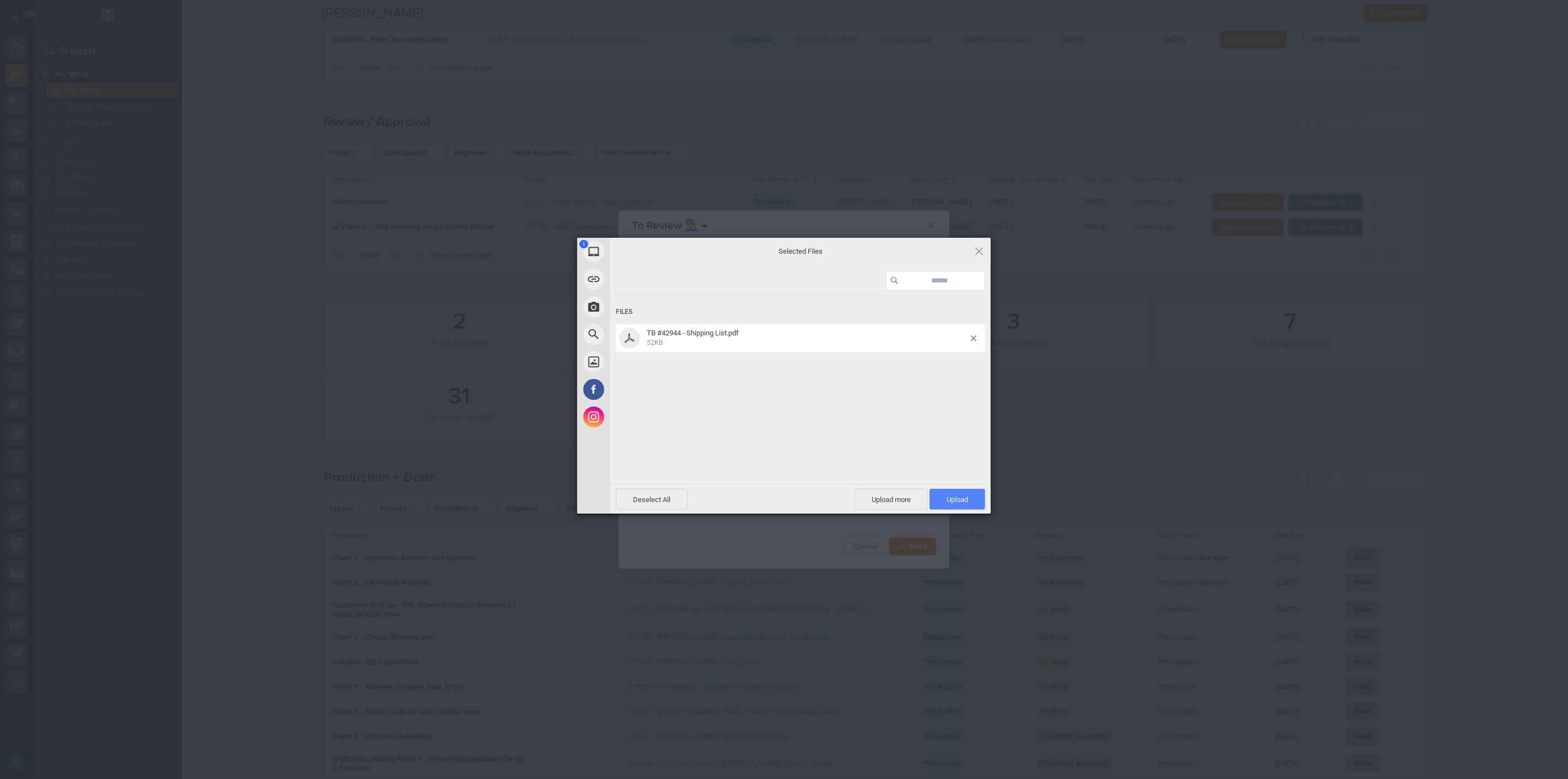
click at [945, 494] on span "Upload 1" at bounding box center [957, 499] width 55 height 21
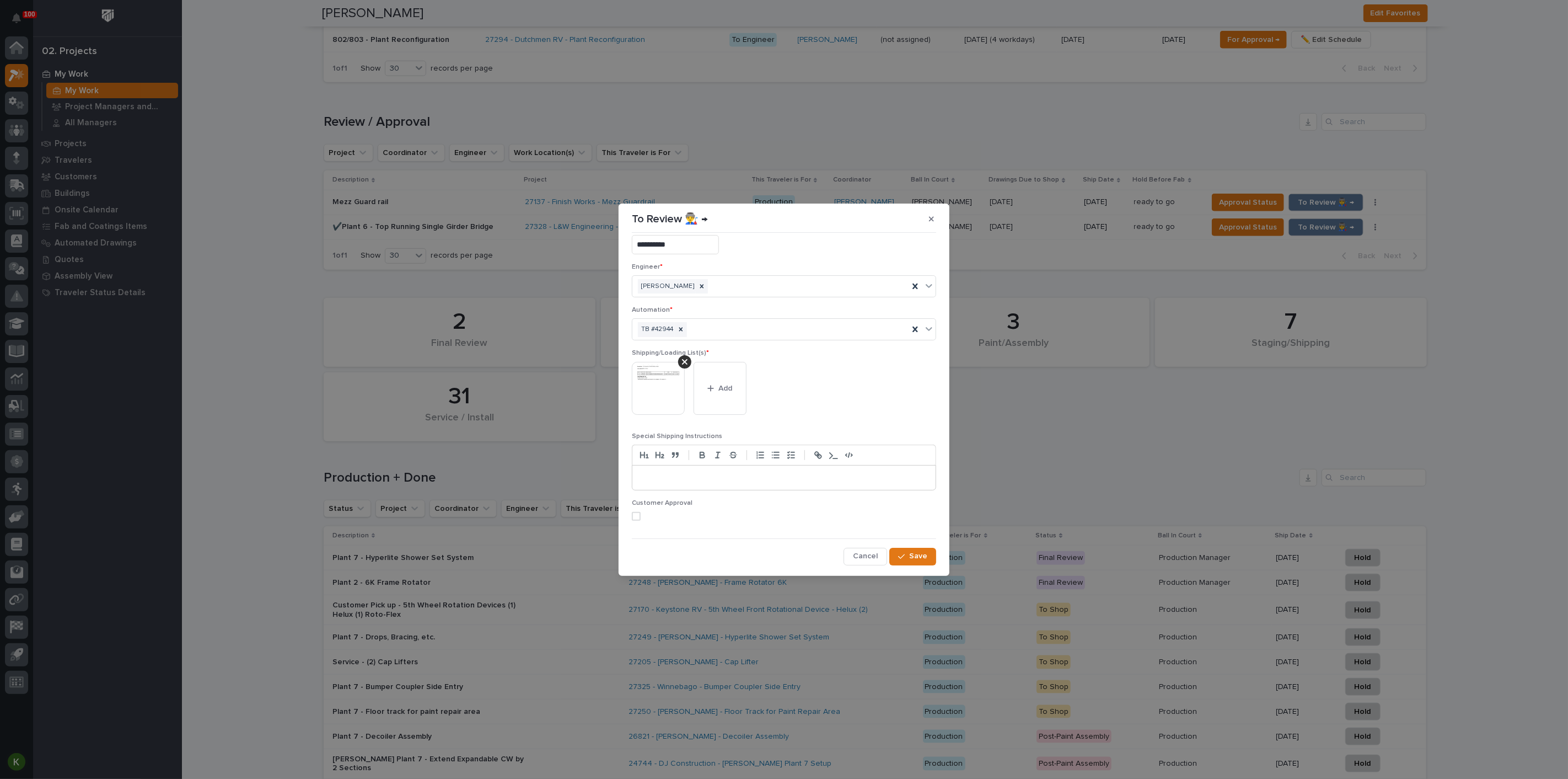
scroll to position [72, 0]
click at [640, 512] on span at bounding box center [636, 516] width 9 height 9
click at [898, 559] on icon "button" at bounding box center [901, 557] width 7 height 8
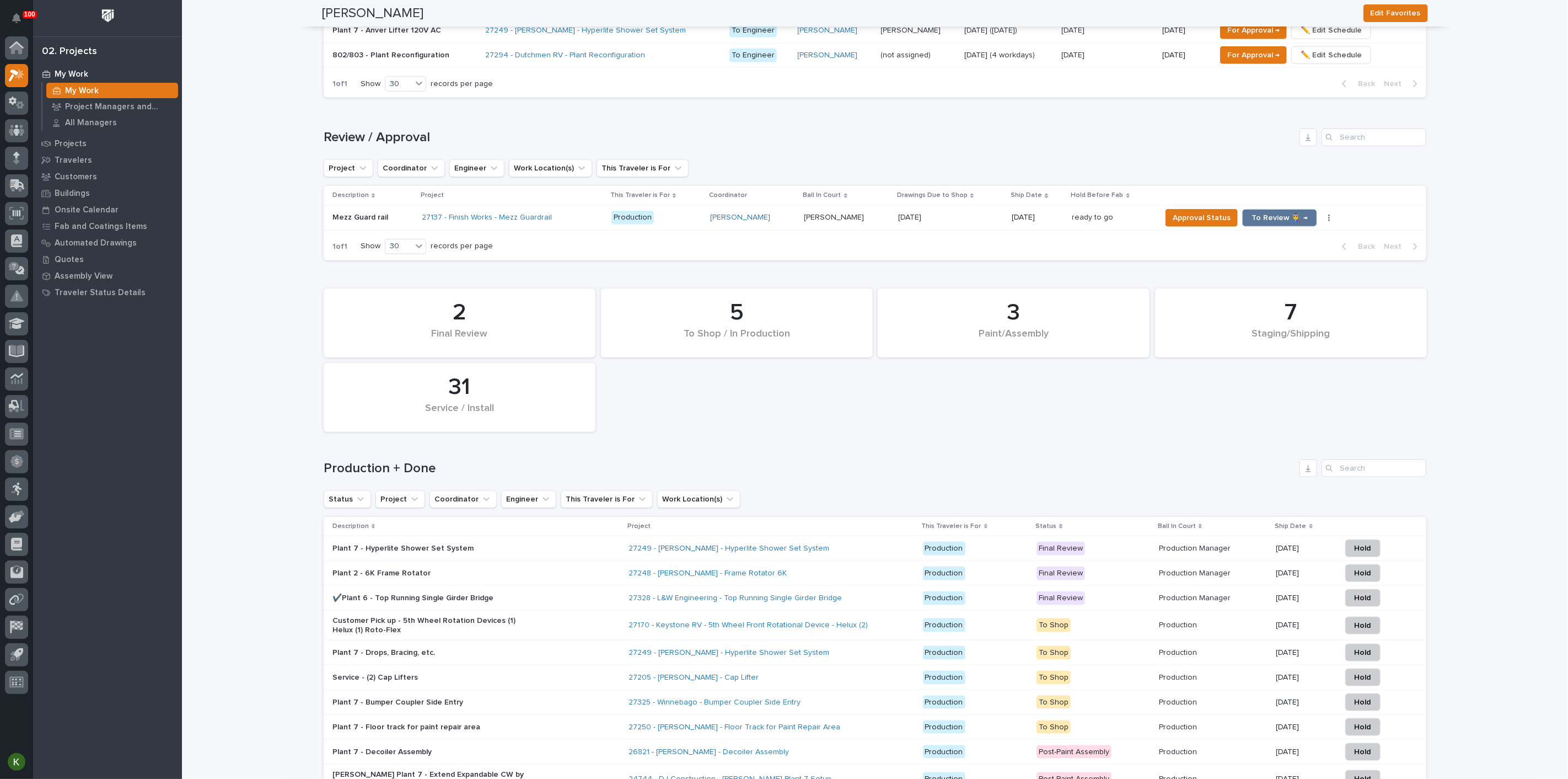
scroll to position [723, 0]
